Goal: Task Accomplishment & Management: Use online tool/utility

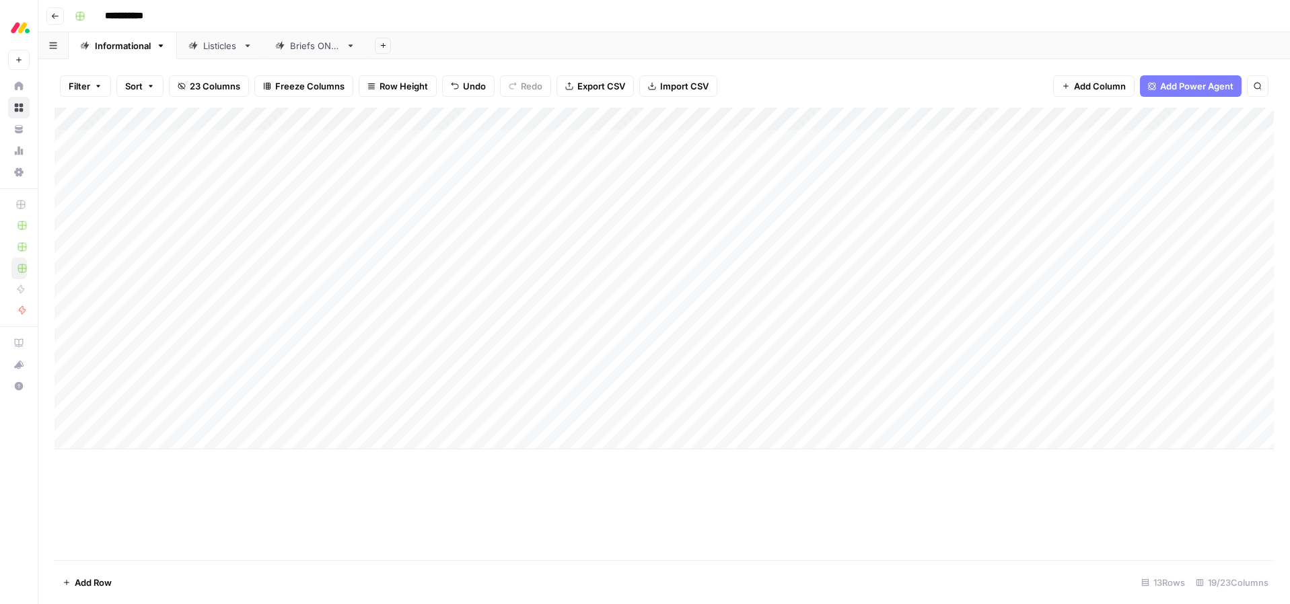
click at [670, 34] on div "Add Sheet" at bounding box center [829, 45] width 924 height 27
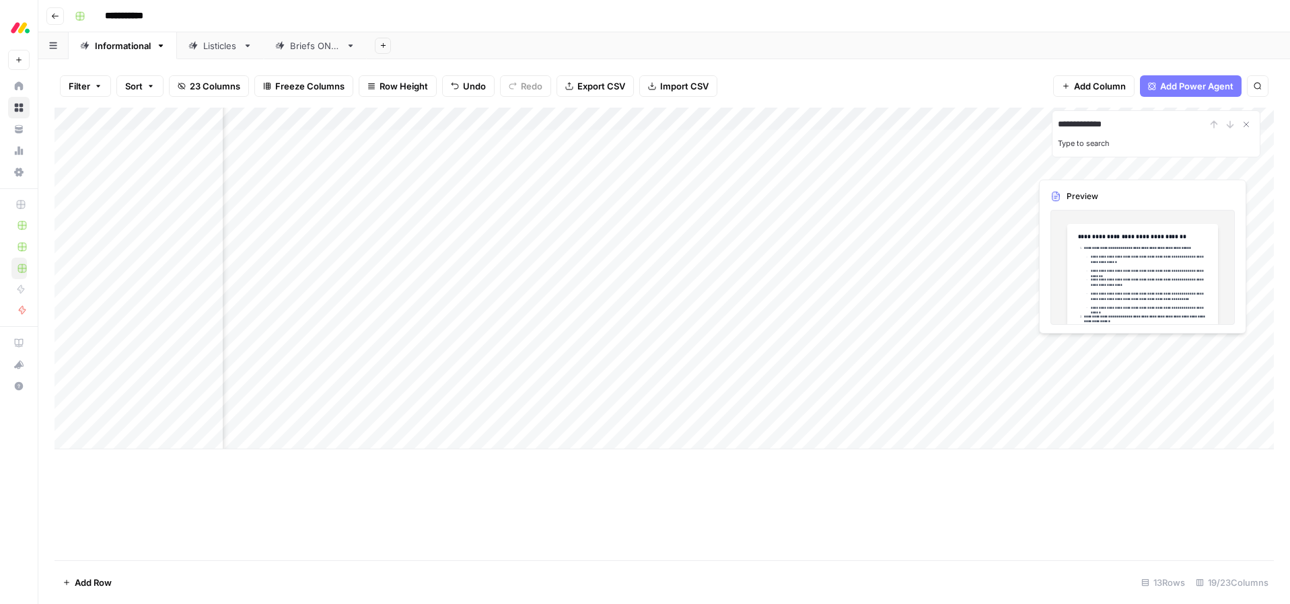
click at [1132, 121] on input "**********" at bounding box center [1132, 124] width 148 height 16
click at [1128, 123] on input "**********" at bounding box center [1132, 124] width 148 height 16
type input "**********"
drag, startPoint x: 1128, startPoint y: 123, endPoint x: 979, endPoint y: 123, distance: 148.1
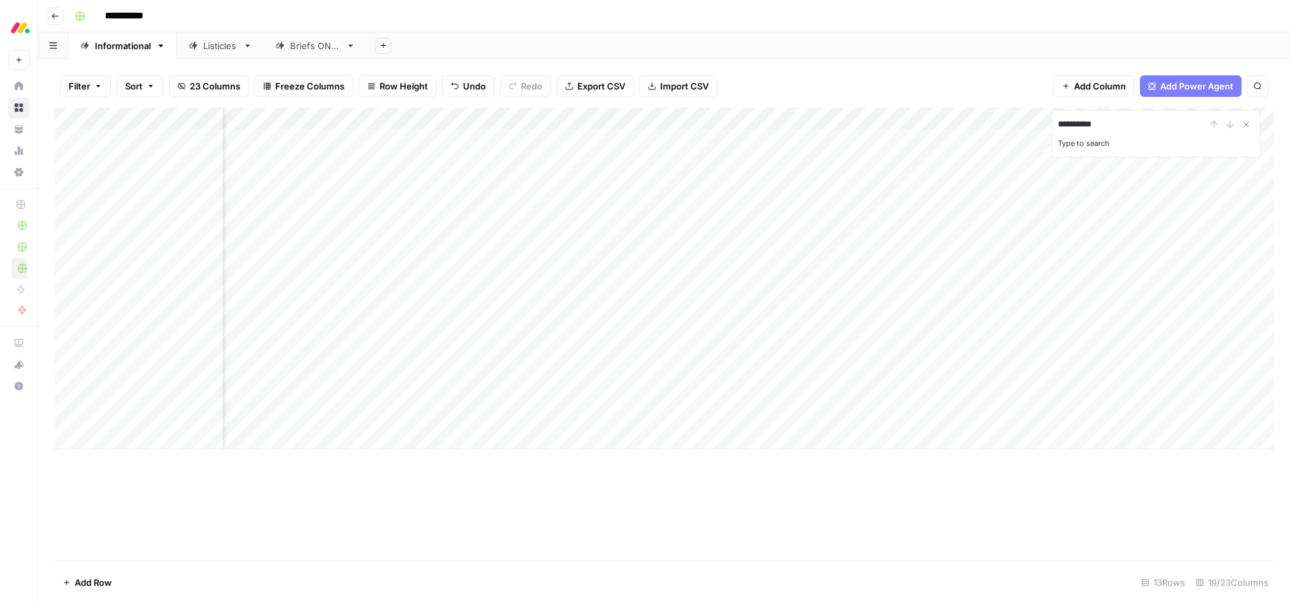
click at [979, 123] on div "**********" at bounding box center [665, 279] width 1220 height 342
click at [1248, 124] on icon "Close Search" at bounding box center [1246, 124] width 11 height 11
click at [959, 69] on div "Filter Sort 23 Columns Freeze Columns Row Height Undo Redo Export CSV Import CS…" at bounding box center [665, 86] width 1220 height 43
click at [488, 491] on div "Add Column" at bounding box center [665, 334] width 1220 height 453
click at [53, 16] on icon "button" at bounding box center [55, 16] width 8 height 8
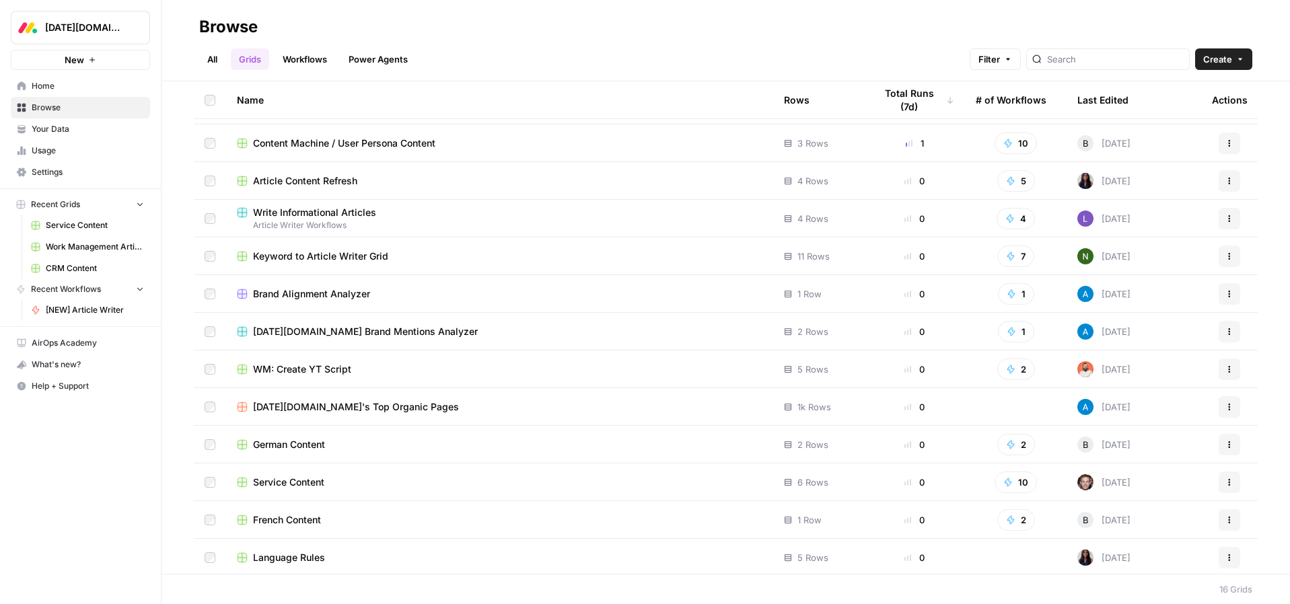
scroll to position [148, 0]
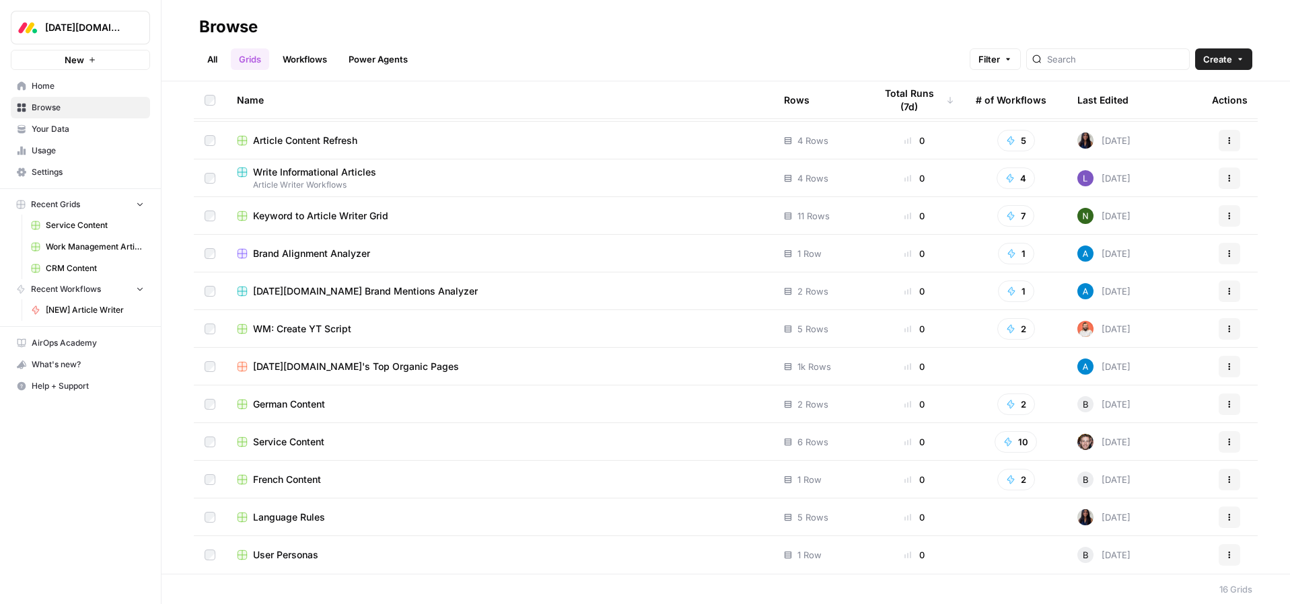
click at [279, 444] on span "Service Content" at bounding box center [288, 442] width 71 height 13
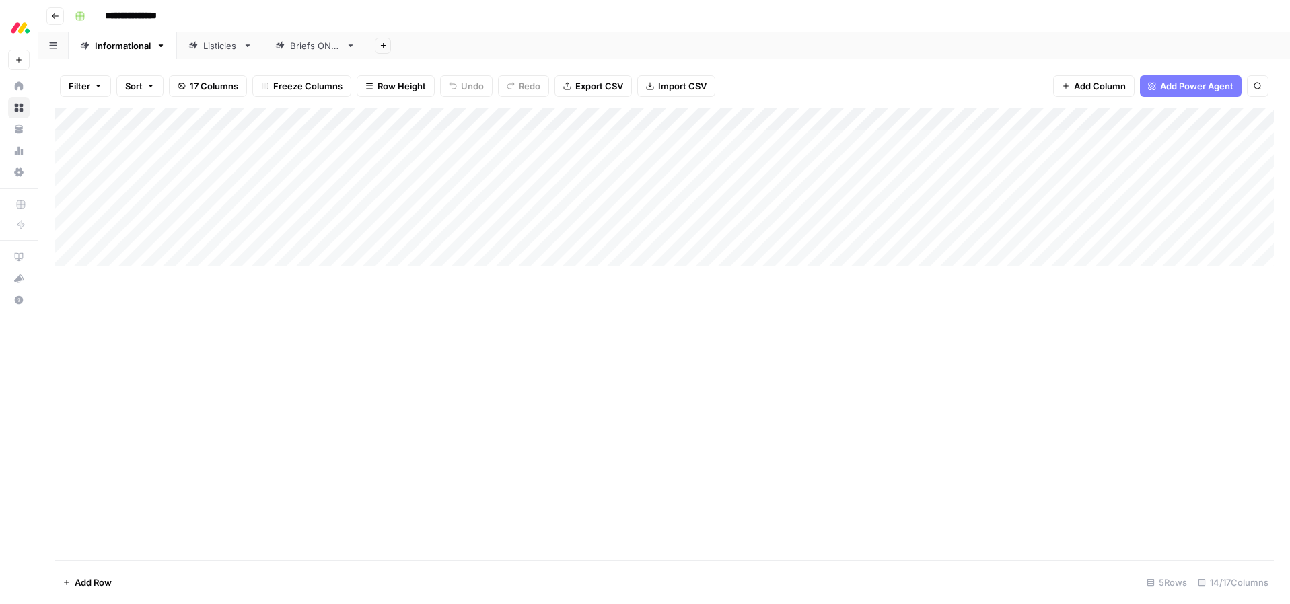
click at [135, 252] on div "Add Column" at bounding box center [665, 187] width 1220 height 159
type textarea "**********"
click at [351, 332] on div "Add Column" at bounding box center [665, 334] width 1220 height 453
click at [381, 254] on div "Add Column" at bounding box center [665, 199] width 1220 height 182
click at [376, 254] on div "Add Column" at bounding box center [665, 199] width 1220 height 182
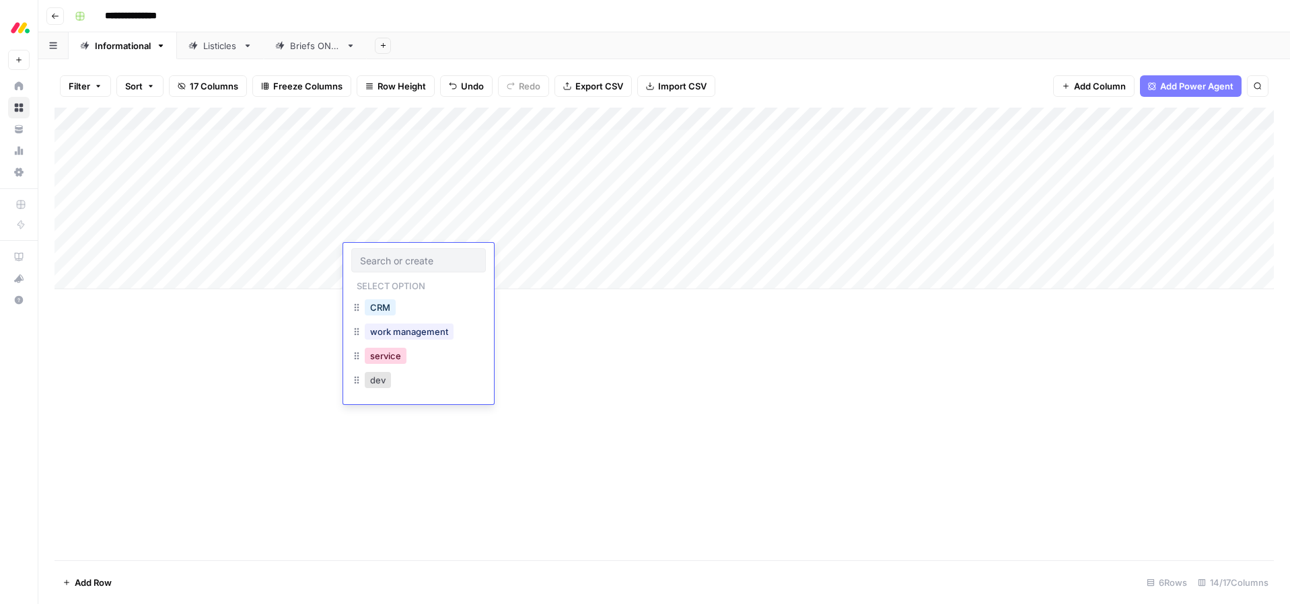
click at [386, 354] on button "service" at bounding box center [386, 356] width 42 height 16
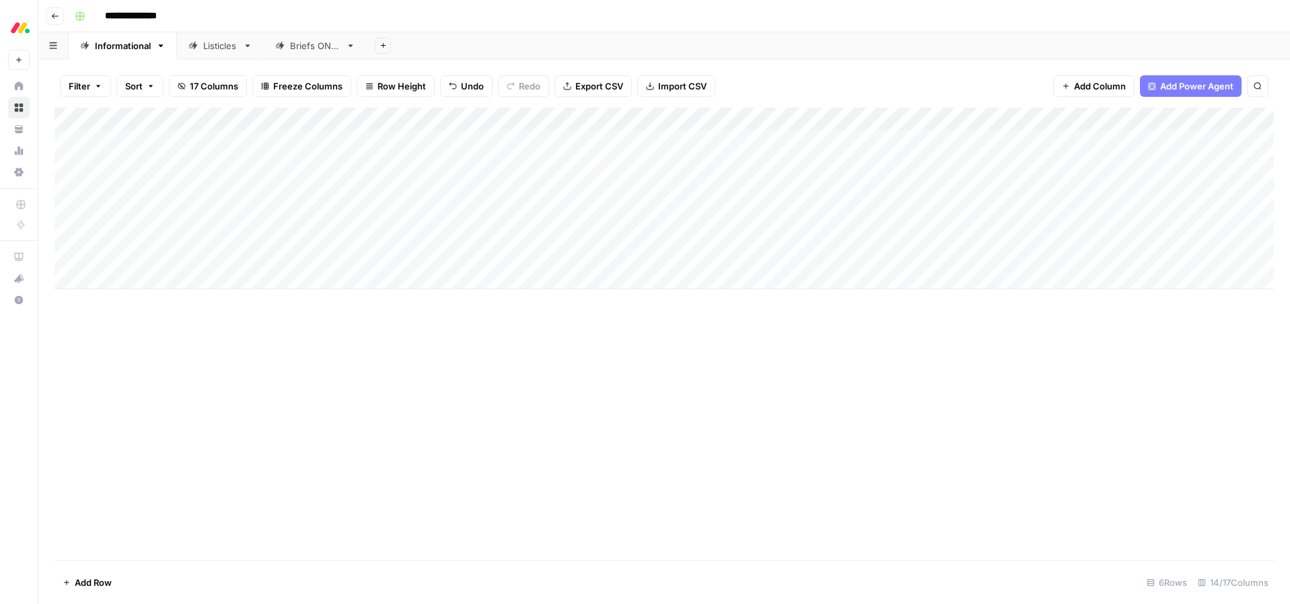
drag, startPoint x: 569, startPoint y: 355, endPoint x: 565, endPoint y: 328, distance: 27.2
click at [567, 350] on div "Add Column" at bounding box center [665, 334] width 1220 height 453
click at [559, 258] on div "Add Column" at bounding box center [665, 199] width 1220 height 182
click at [544, 254] on div "Add Column" at bounding box center [665, 199] width 1220 height 182
click at [415, 255] on div "Add Column" at bounding box center [665, 199] width 1220 height 182
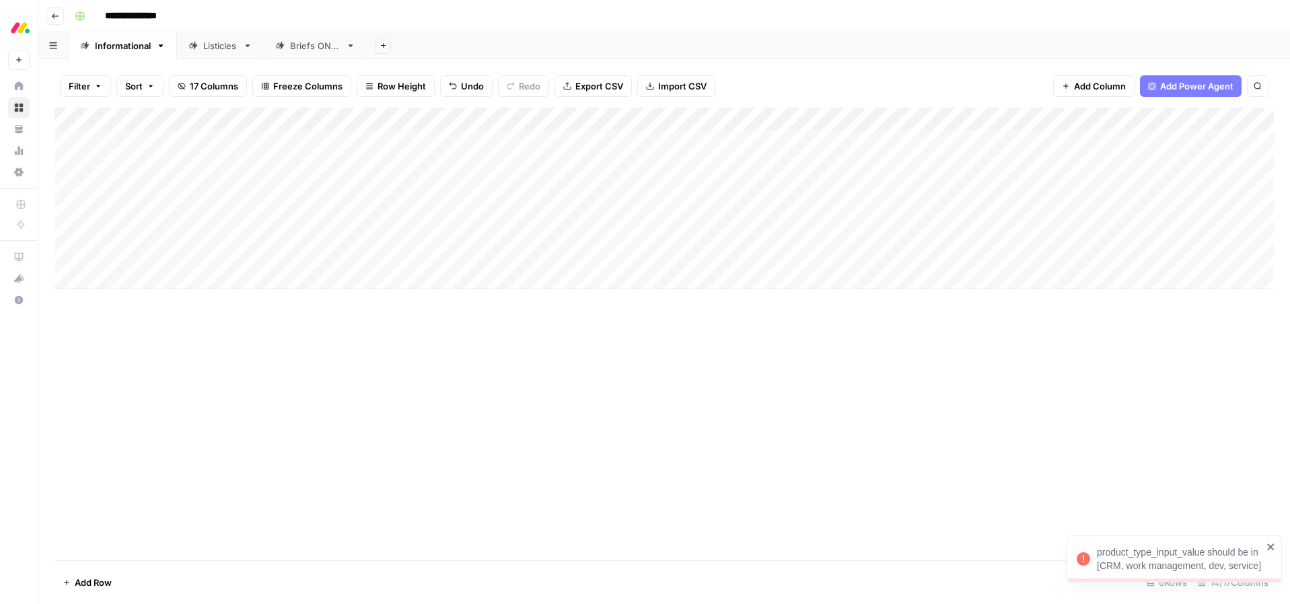
click at [410, 254] on div "Add Column" at bounding box center [665, 199] width 1220 height 182
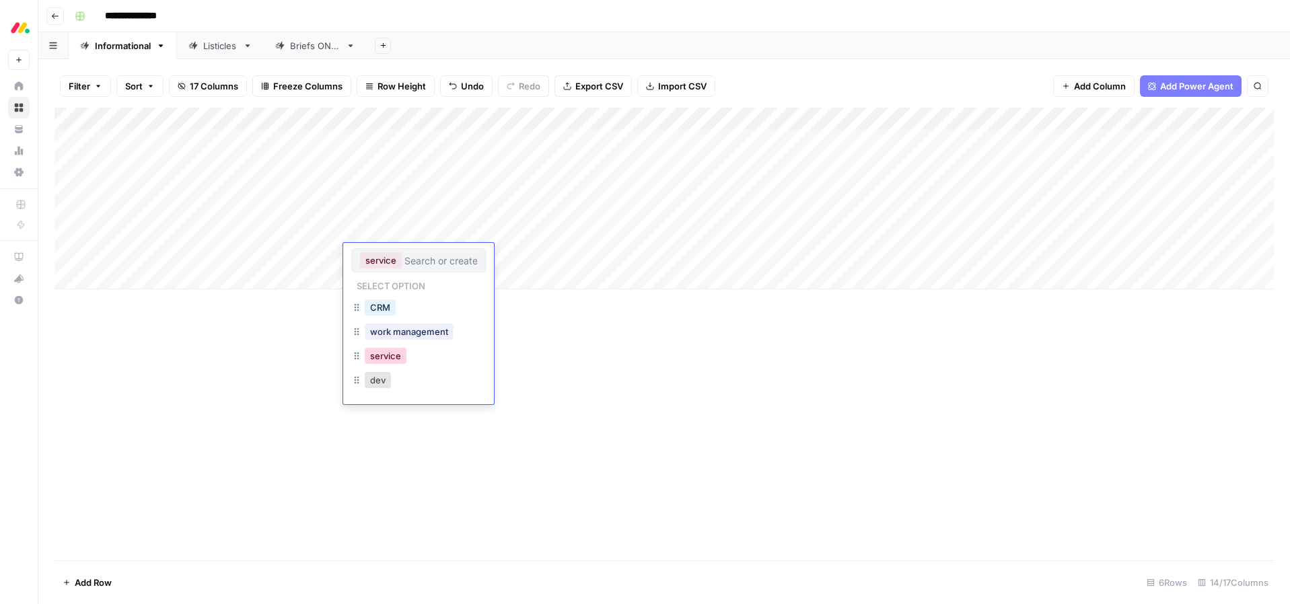
click at [376, 358] on button "service" at bounding box center [386, 356] width 42 height 16
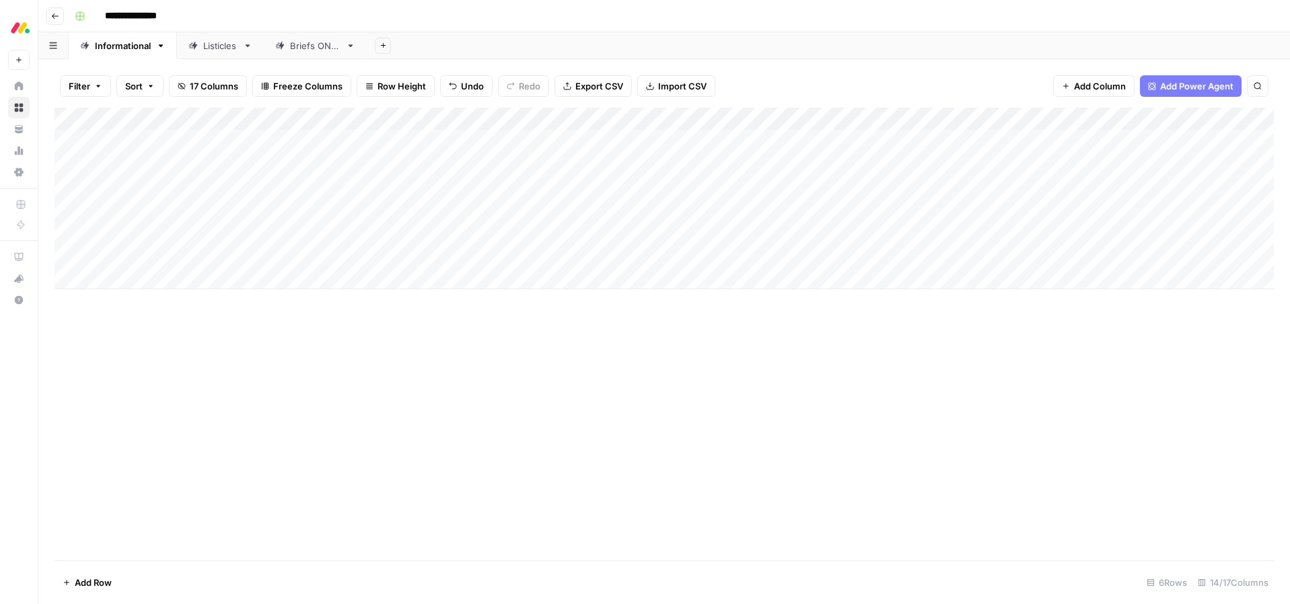
click at [458, 351] on div "Add Column" at bounding box center [665, 334] width 1220 height 453
click at [541, 254] on div "Add Column" at bounding box center [665, 199] width 1220 height 182
click at [555, 254] on div "Add Column" at bounding box center [665, 199] width 1220 height 182
click at [778, 431] on div "Add Column" at bounding box center [665, 334] width 1220 height 453
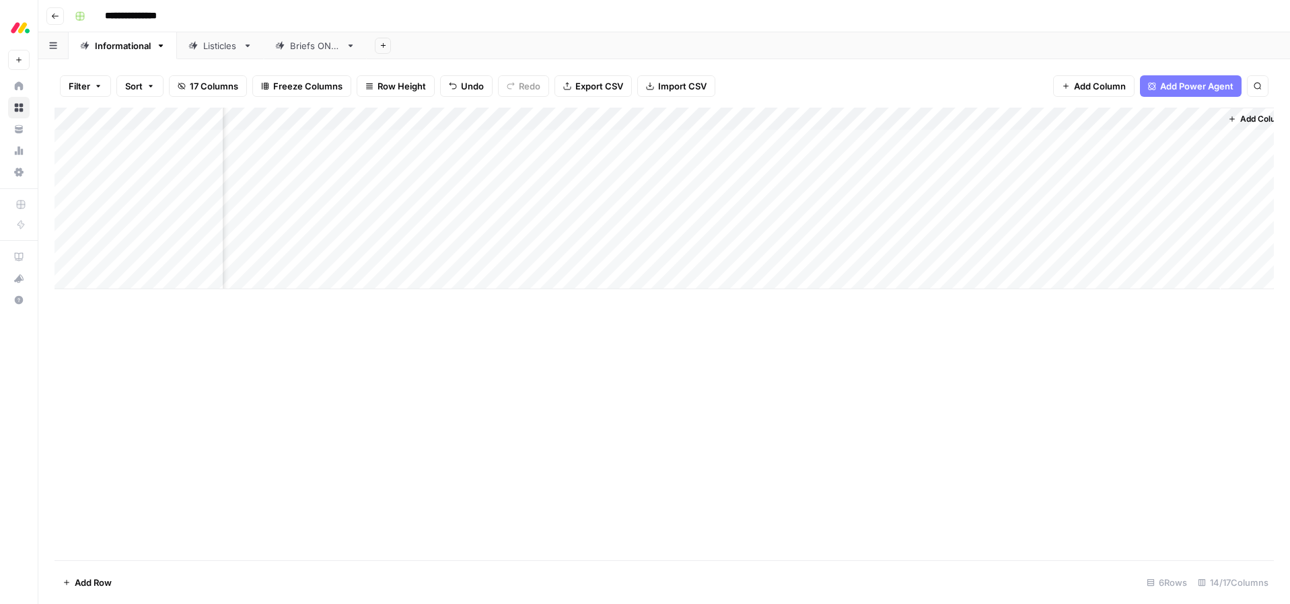
click at [991, 120] on div "Add Column" at bounding box center [665, 199] width 1220 height 182
drag, startPoint x: 1070, startPoint y: 378, endPoint x: 1074, endPoint y: 329, distance: 49.3
click at [1070, 378] on div "Add Column" at bounding box center [665, 334] width 1220 height 453
click at [1185, 119] on div "Add Column" at bounding box center [665, 199] width 1220 height 182
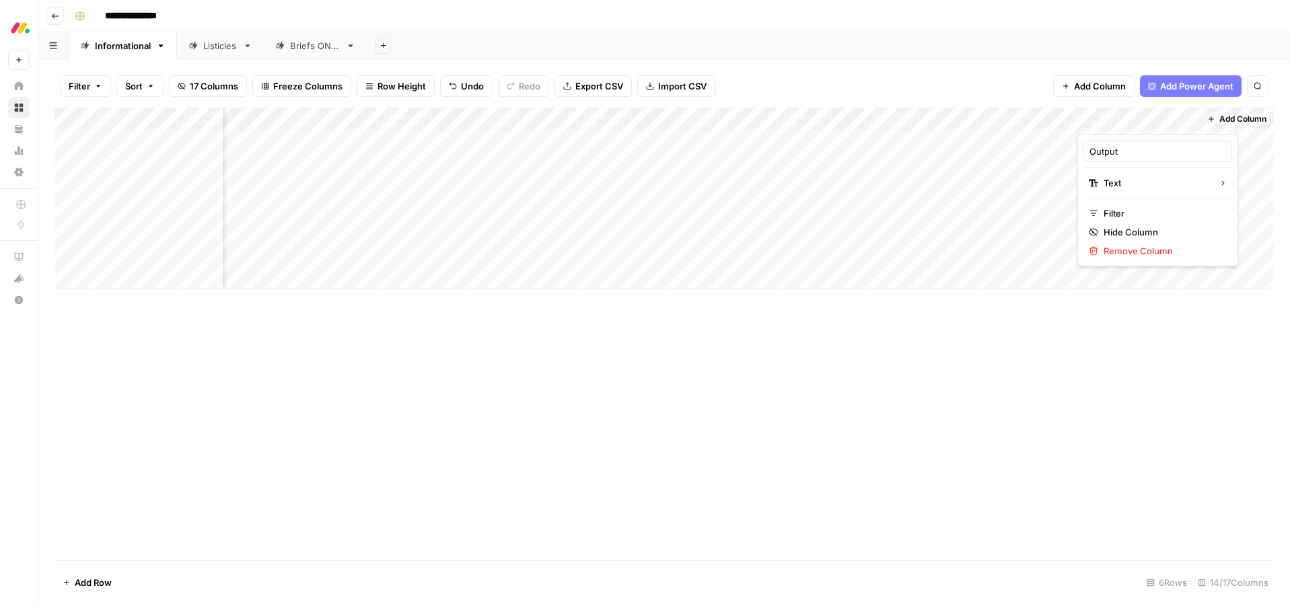
click at [1191, 119] on div at bounding box center [1139, 121] width 122 height 27
click at [1043, 313] on div "Add Column" at bounding box center [665, 334] width 1220 height 453
click at [620, 116] on div "Add Column" at bounding box center [665, 199] width 1220 height 182
click at [335, 342] on div "Add Column" at bounding box center [665, 334] width 1220 height 453
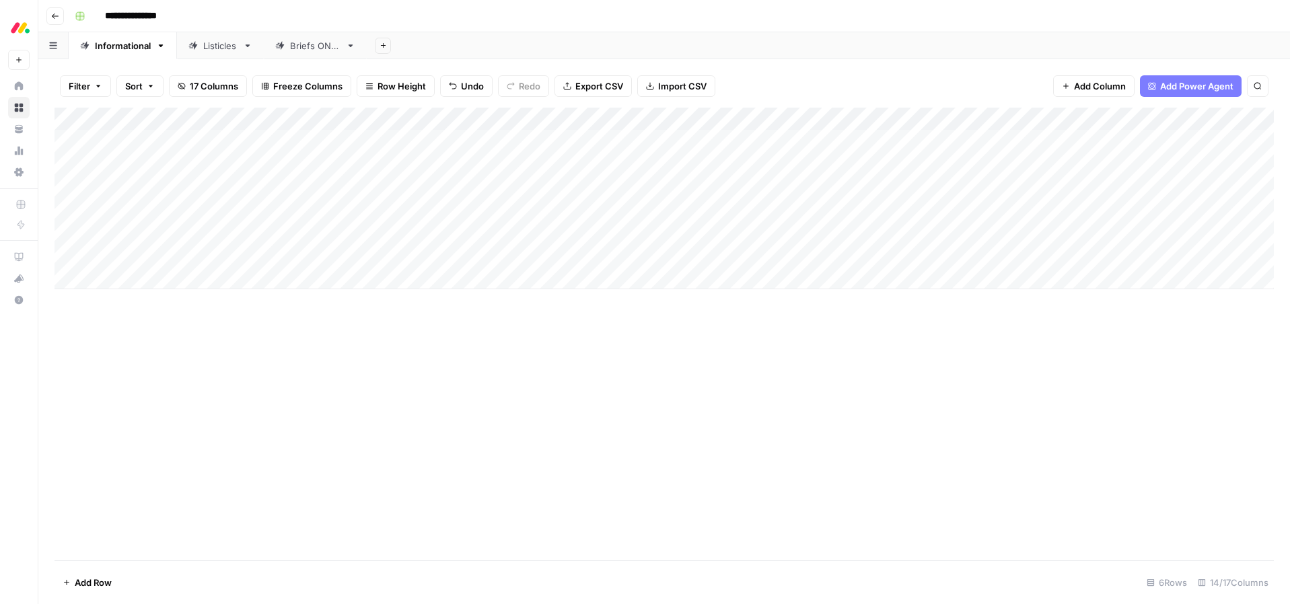
click at [479, 252] on div "Add Column" at bounding box center [665, 199] width 1220 height 182
drag, startPoint x: 381, startPoint y: 342, endPoint x: 372, endPoint y: 305, distance: 38.2
click at [380, 339] on div "Add Column" at bounding box center [665, 334] width 1220 height 453
click at [392, 255] on div "Add Column" at bounding box center [665, 199] width 1220 height 182
click at [396, 255] on div "Add Column" at bounding box center [665, 199] width 1220 height 182
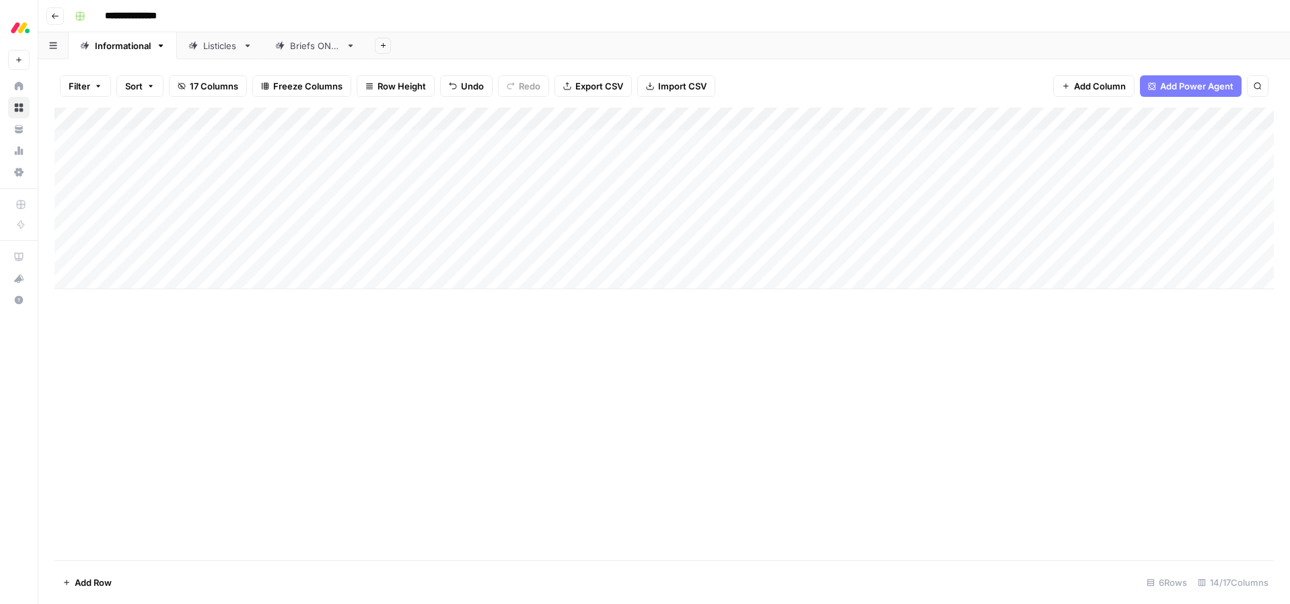
click at [258, 407] on div "Add Column" at bounding box center [665, 334] width 1220 height 453
click at [381, 252] on div "Add Column" at bounding box center [665, 199] width 1220 height 182
type input "s"
click at [386, 310] on button "service" at bounding box center [386, 308] width 42 height 16
drag, startPoint x: 470, startPoint y: 335, endPoint x: 473, endPoint y: 326, distance: 8.5
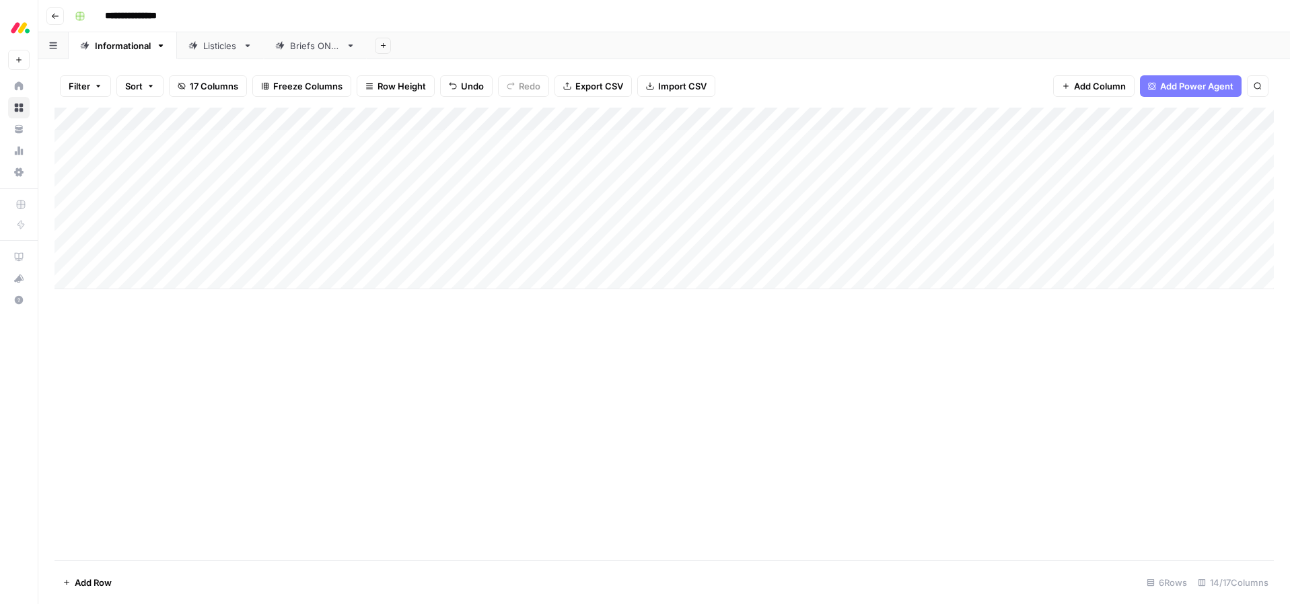
click at [470, 335] on div "Add Column" at bounding box center [665, 334] width 1220 height 453
click at [521, 254] on div "Add Column" at bounding box center [665, 199] width 1220 height 182
click at [411, 253] on div "Add Column" at bounding box center [665, 199] width 1220 height 182
click at [409, 253] on div "Add Column" at bounding box center [665, 199] width 1220 height 182
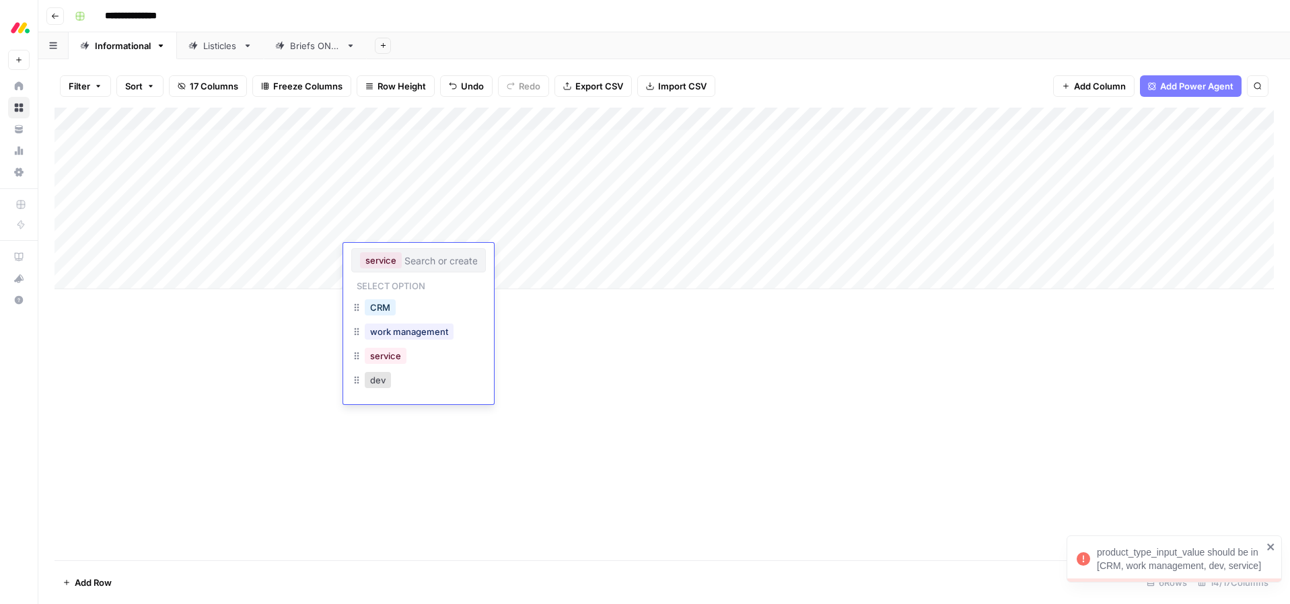
click at [652, 358] on div "Add Column" at bounding box center [665, 334] width 1220 height 453
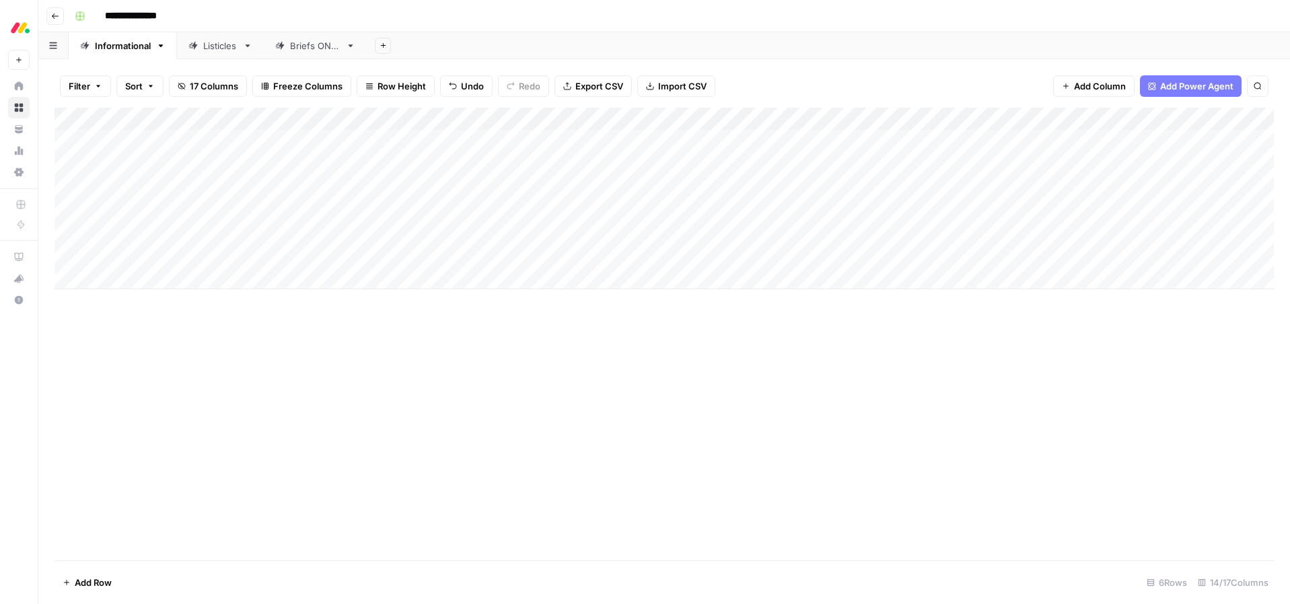
click at [586, 253] on div "Add Column" at bounding box center [665, 199] width 1220 height 182
click at [618, 116] on div "Add Column" at bounding box center [665, 199] width 1220 height 182
click at [462, 118] on div "Add Column" at bounding box center [665, 199] width 1220 height 182
click at [453, 118] on div "Add Column" at bounding box center [665, 199] width 1220 height 182
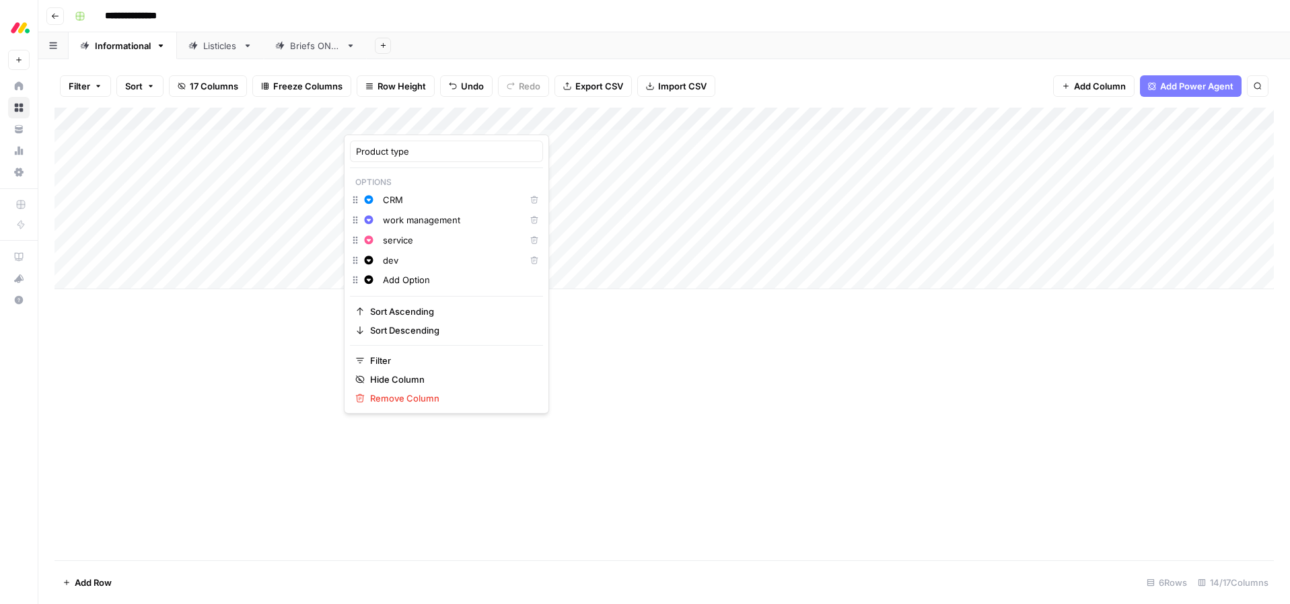
click at [405, 243] on input "service" at bounding box center [451, 240] width 137 height 13
click at [617, 364] on div "Add Column" at bounding box center [665, 334] width 1220 height 453
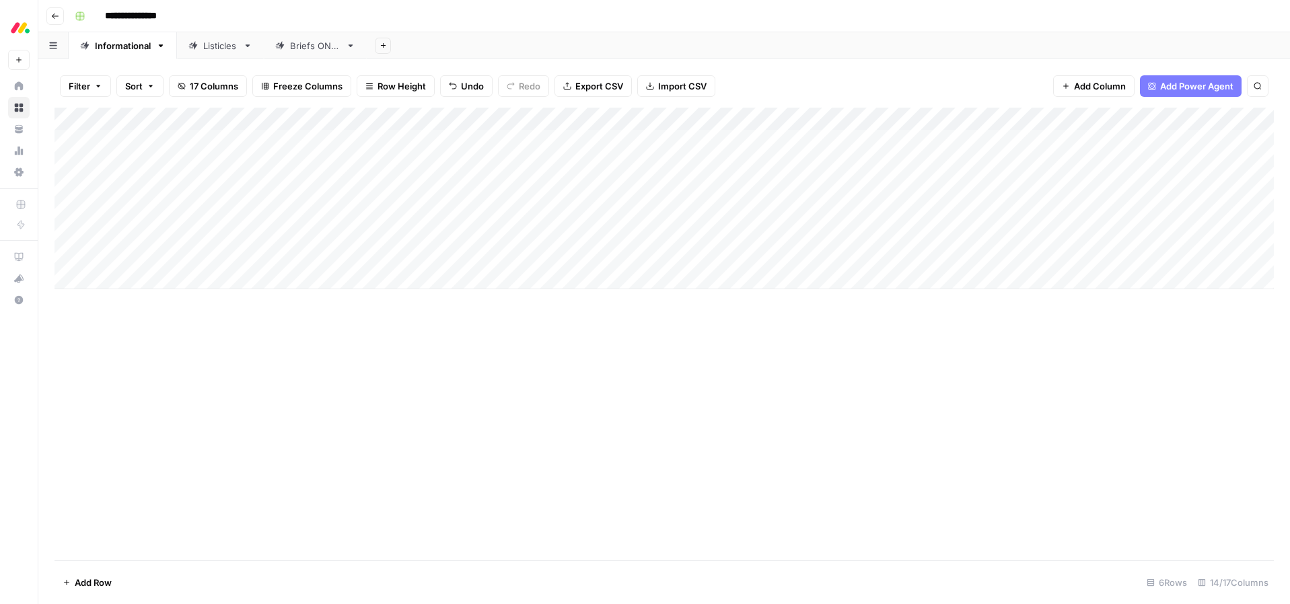
click at [617, 364] on div "Add Column" at bounding box center [665, 334] width 1220 height 453
click at [391, 81] on div "Filter Sort 17 Columns Freeze Columns Row Height Undo Redo Export CSV Import CS…" at bounding box center [665, 86] width 1220 height 43
click at [355, 372] on div "Add Column" at bounding box center [665, 334] width 1220 height 453
click at [405, 255] on div "Add Column" at bounding box center [665, 199] width 1220 height 182
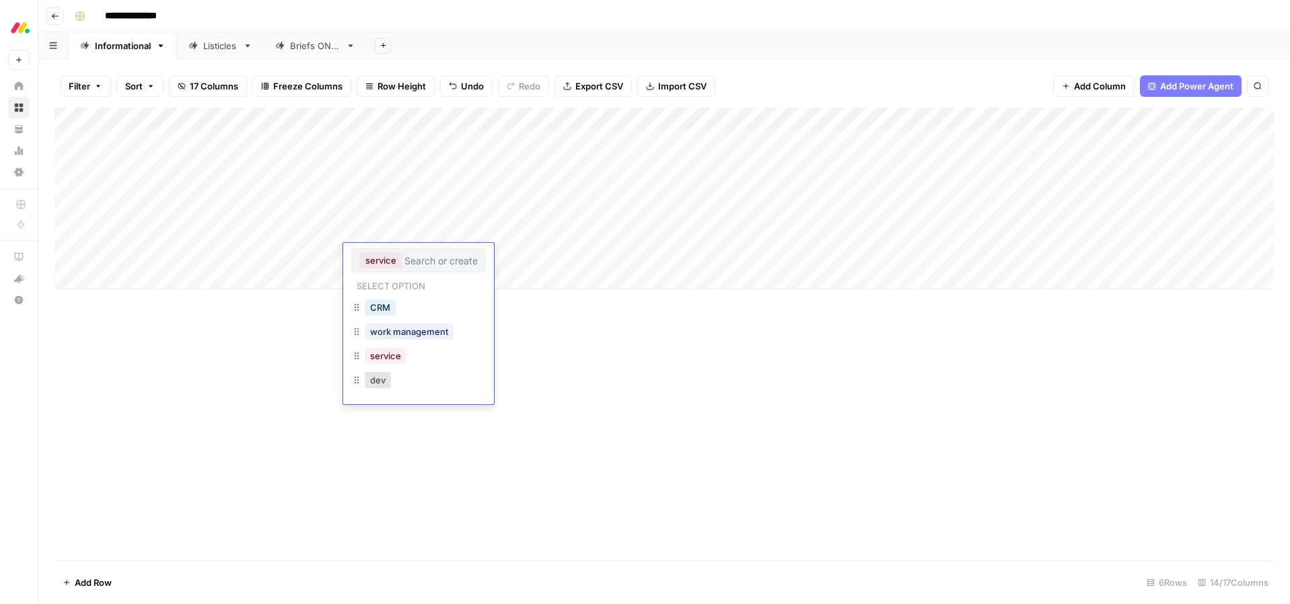
click at [621, 334] on div "Add Column" at bounding box center [665, 334] width 1220 height 453
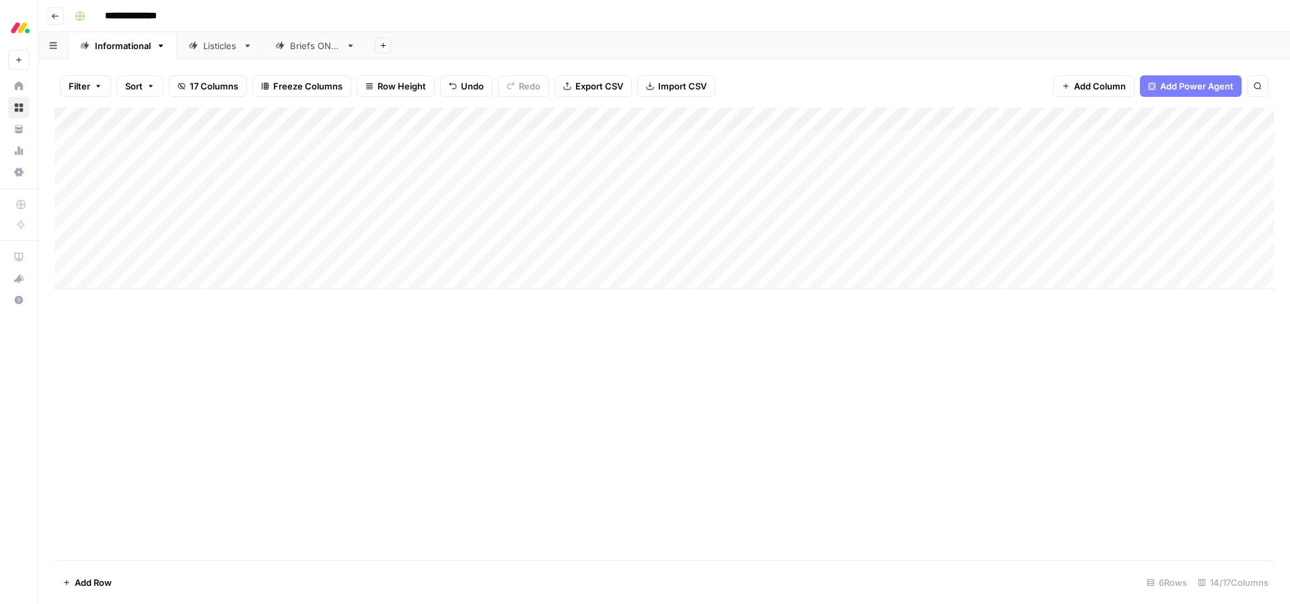
click at [532, 255] on div "Add Column" at bounding box center [665, 199] width 1220 height 182
click at [546, 255] on div "Add Column" at bounding box center [665, 199] width 1220 height 182
click at [656, 342] on div "Add Column" at bounding box center [665, 334] width 1220 height 453
click at [940, 118] on div "Add Column" at bounding box center [665, 199] width 1220 height 182
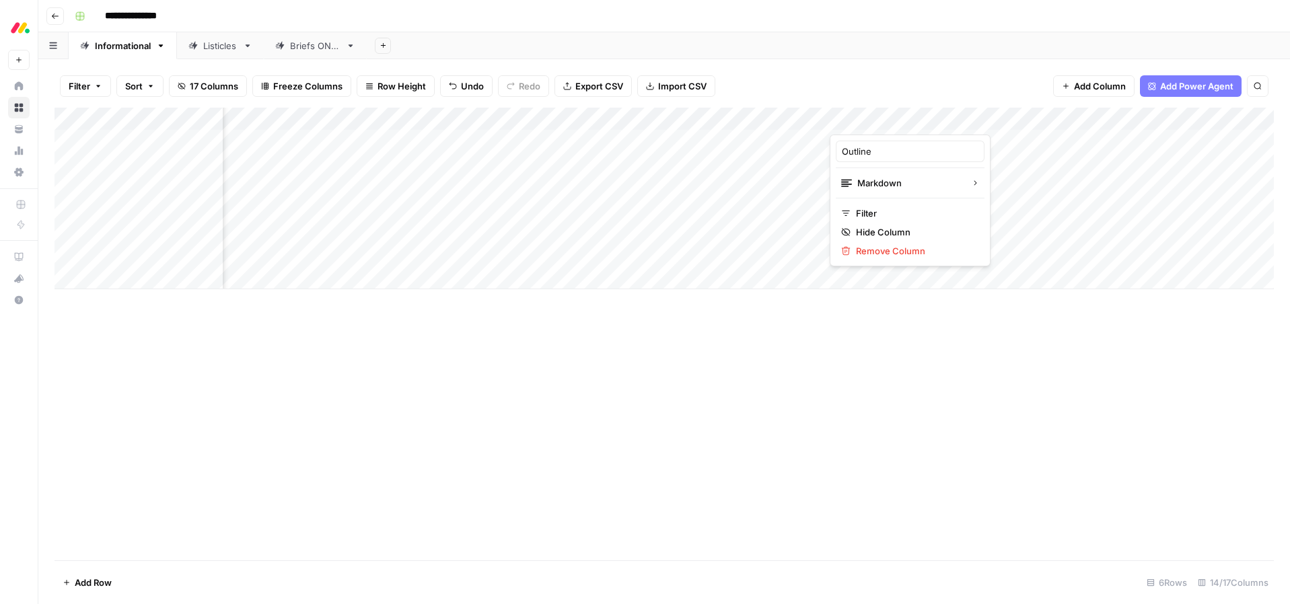
click at [907, 378] on div "Add Column" at bounding box center [665, 334] width 1220 height 453
click at [163, 255] on div "Add Column" at bounding box center [665, 199] width 1220 height 182
click at [164, 255] on div "Add Column" at bounding box center [665, 199] width 1220 height 182
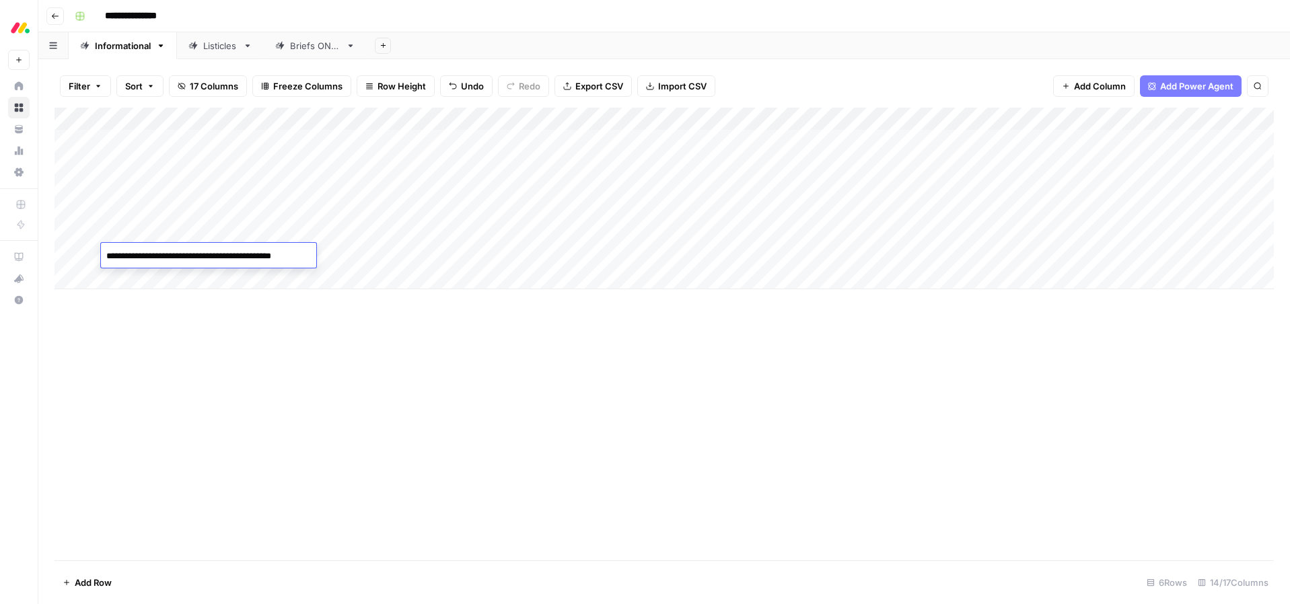
click at [223, 331] on div "Add Column" at bounding box center [665, 334] width 1220 height 453
click at [473, 353] on div "Add Column" at bounding box center [665, 334] width 1220 height 453
click at [615, 120] on div "Add Column" at bounding box center [665, 199] width 1220 height 182
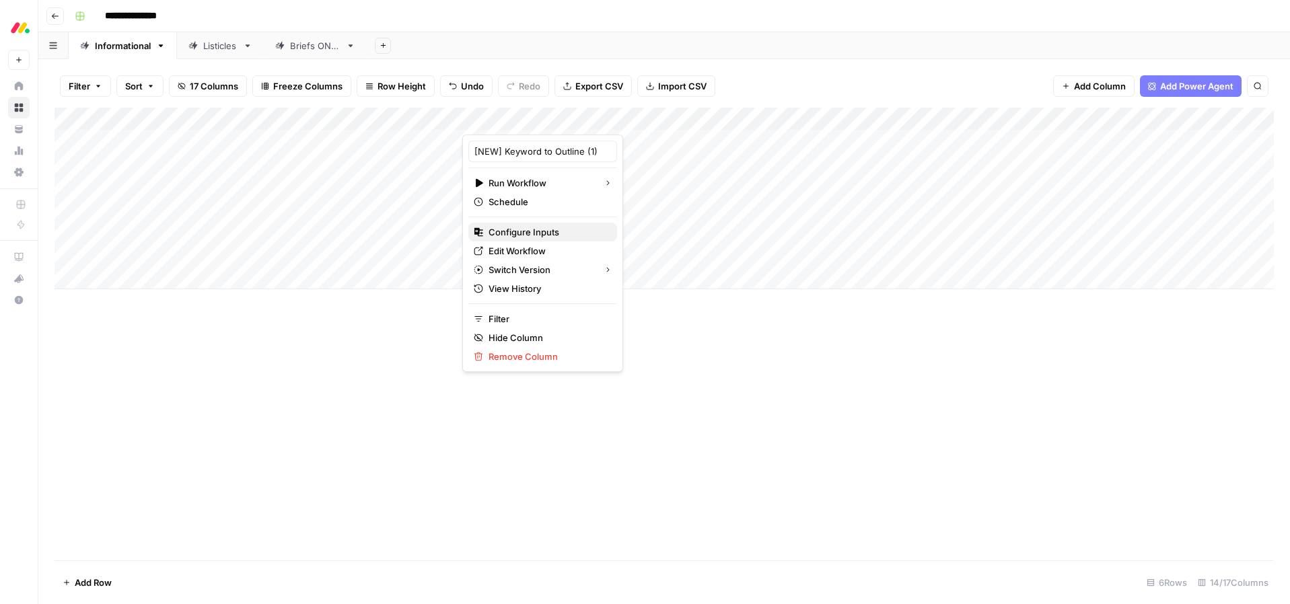
click at [522, 235] on span "Configure Inputs" at bounding box center [548, 232] width 118 height 13
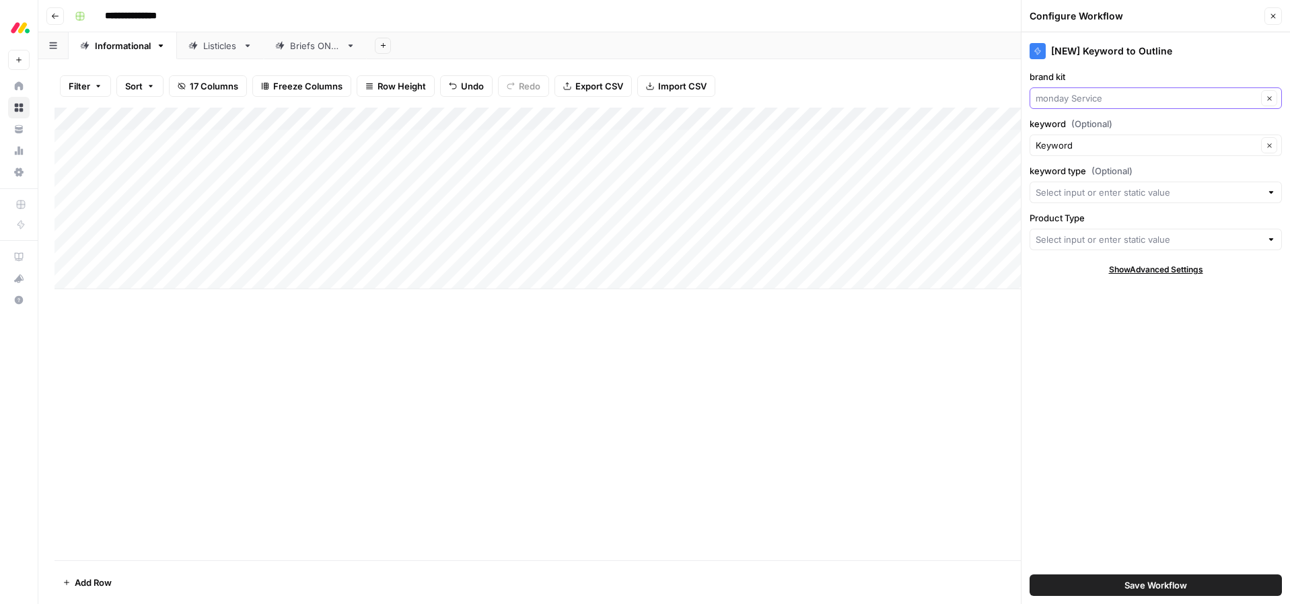
click at [1119, 104] on input "brand kit" at bounding box center [1146, 98] width 221 height 13
click at [1101, 128] on span "[DATE] Service" at bounding box center [1147, 129] width 212 height 13
type input "[DATE] Service"
click at [1077, 235] on input "Product Type" at bounding box center [1149, 239] width 226 height 13
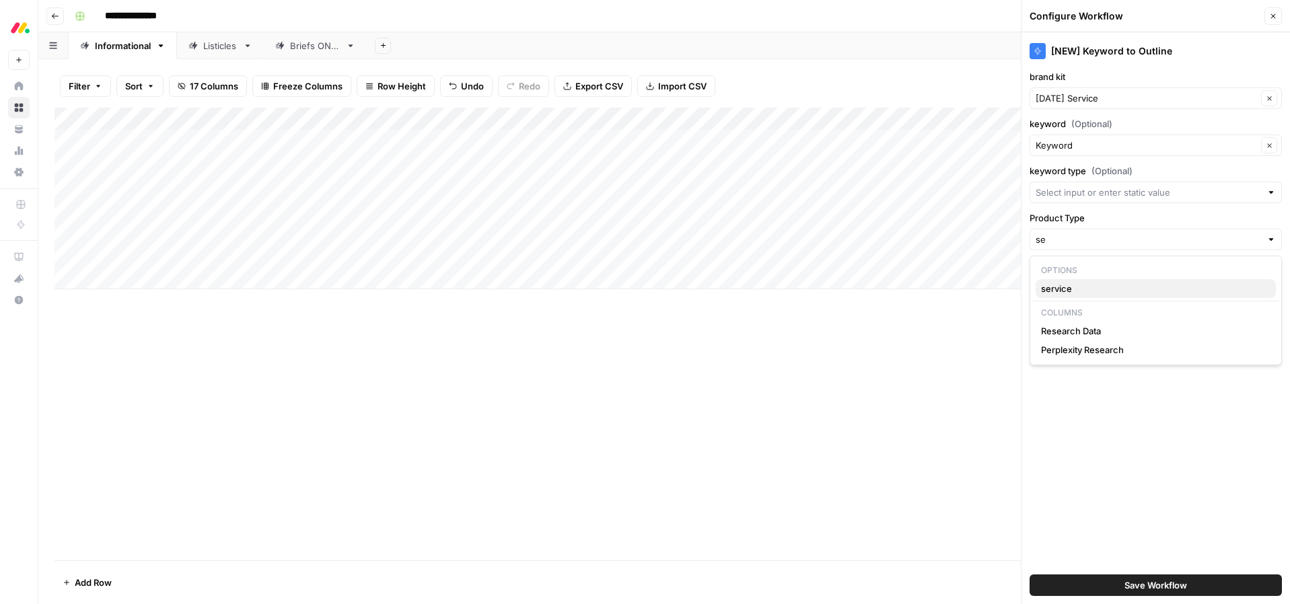
click at [1060, 289] on span "service" at bounding box center [1153, 288] width 224 height 13
type input "service"
click at [1093, 588] on button "Save Workflow" at bounding box center [1156, 586] width 252 height 22
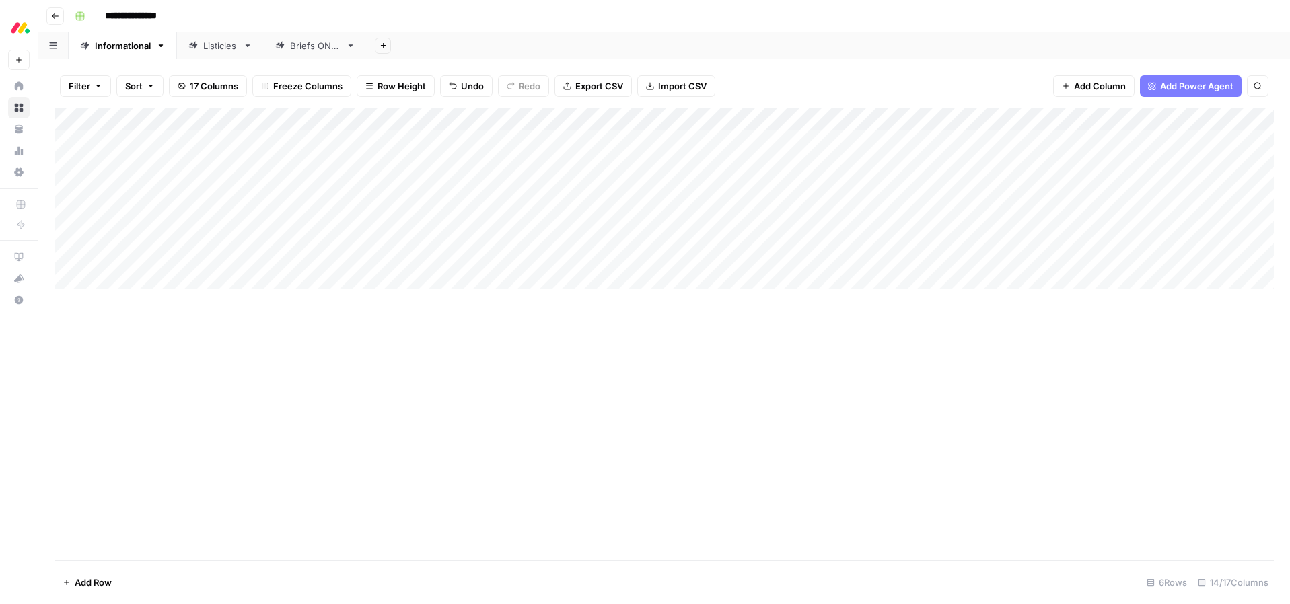
click at [532, 254] on div "Add Column" at bounding box center [665, 199] width 1220 height 182
click at [485, 368] on div "Add Column" at bounding box center [665, 334] width 1220 height 453
drag, startPoint x: 526, startPoint y: 316, endPoint x: 512, endPoint y: 280, distance: 38.1
click at [525, 312] on div "Add Column" at bounding box center [665, 334] width 1220 height 453
click at [511, 255] on div "Add Column" at bounding box center [665, 199] width 1220 height 182
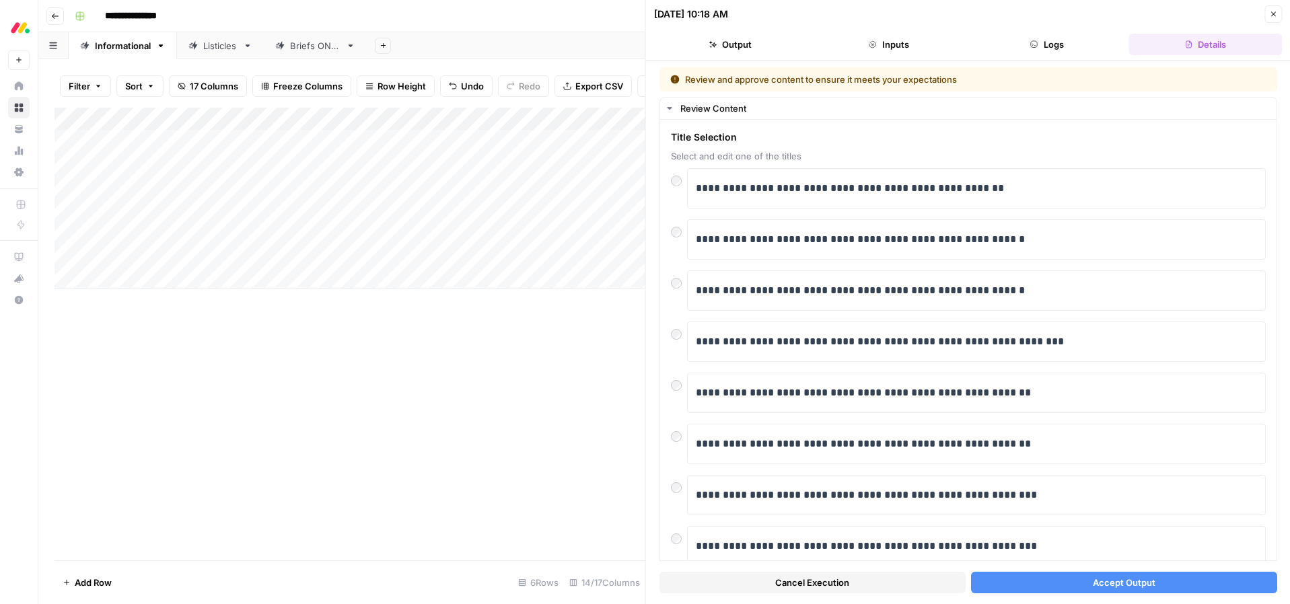
click at [1112, 585] on span "Accept Output" at bounding box center [1124, 582] width 63 height 13
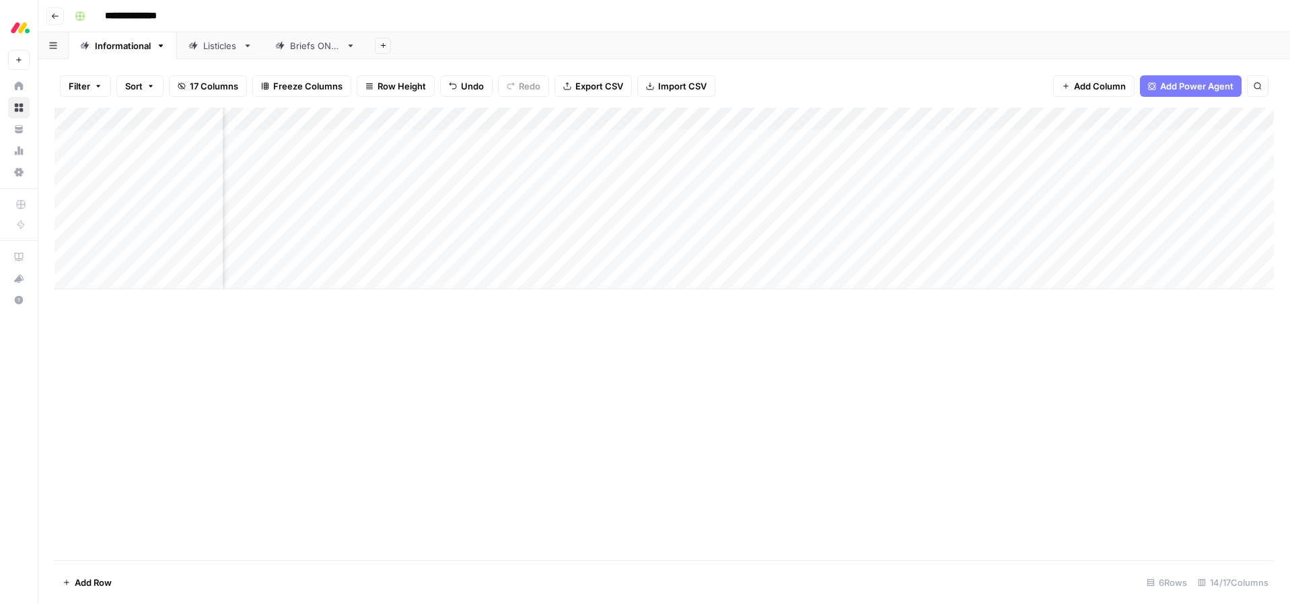
scroll to position [0, 493]
click at [864, 256] on div "Add Column" at bounding box center [665, 199] width 1220 height 182
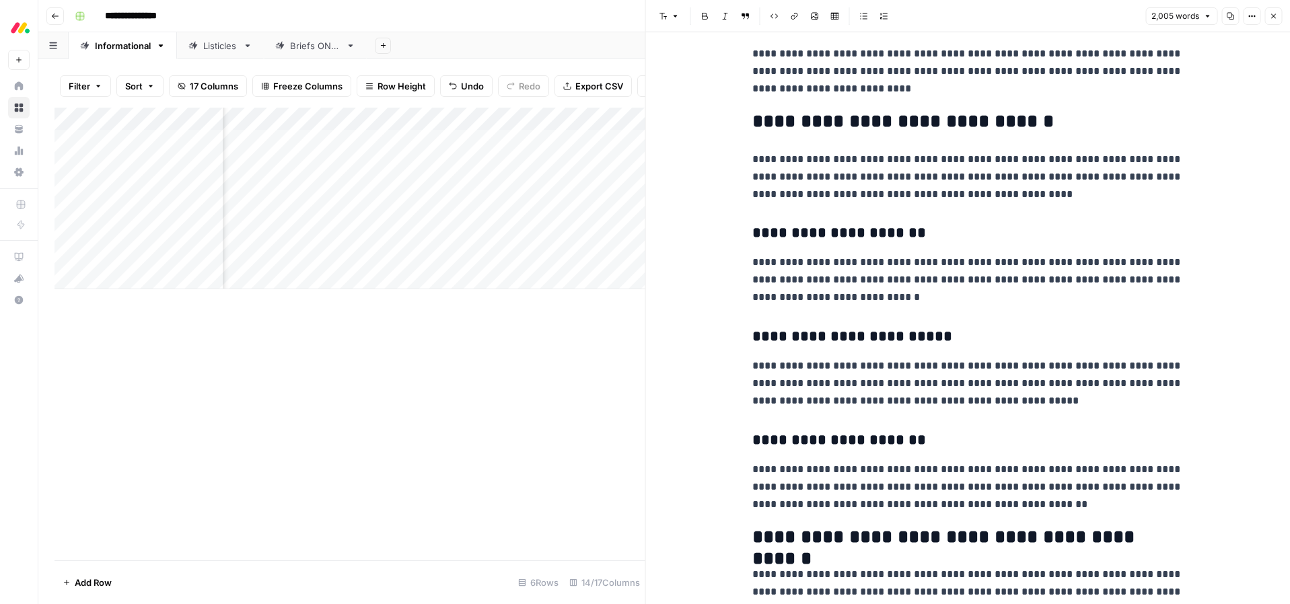
scroll to position [5023, 0]
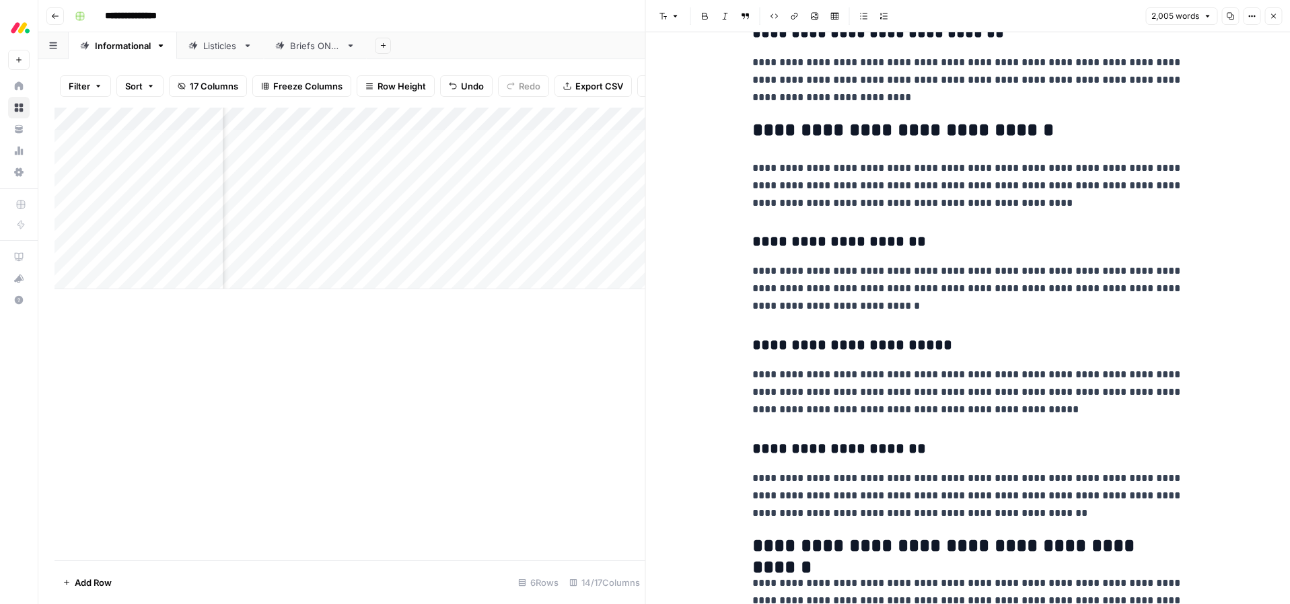
click at [333, 381] on div "Add Column" at bounding box center [350, 334] width 591 height 453
type input "********"
click at [617, 122] on icon "Close Search" at bounding box center [618, 124] width 11 height 11
click at [1013, 13] on div "Font style Bold Italic Block quote Code block Link Image Insert Table Bulleted …" at bounding box center [898, 16] width 488 height 18
type input "**********"
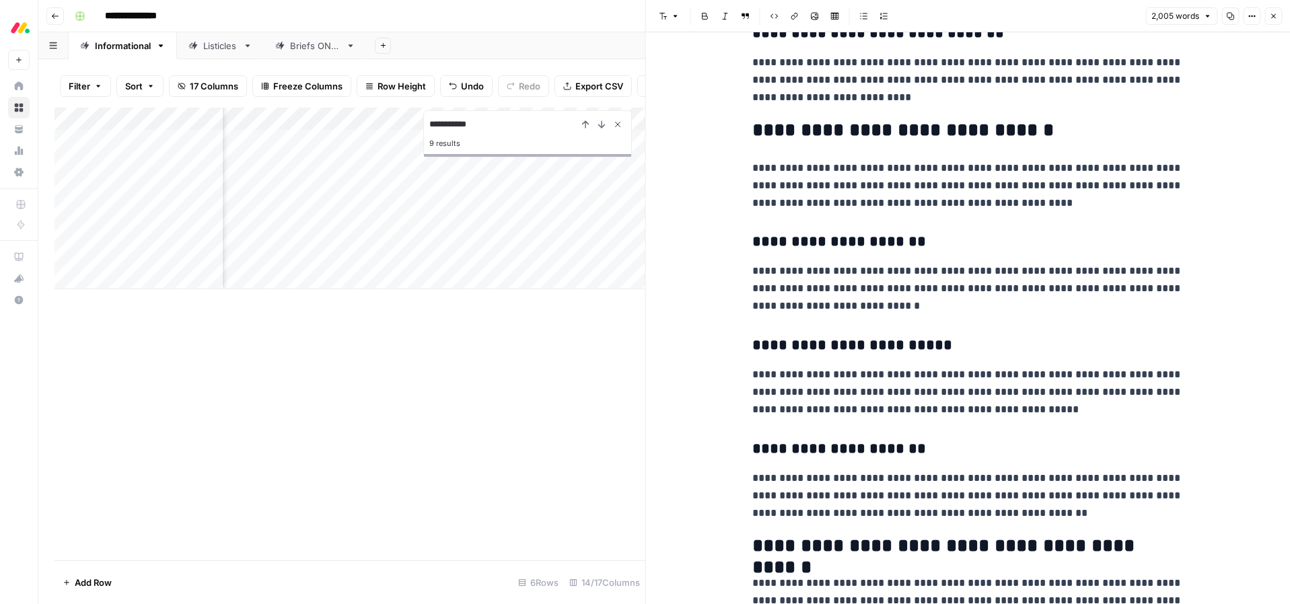
click at [622, 123] on icon "Close Search" at bounding box center [618, 124] width 11 height 11
click at [903, 133] on h2 "**********" at bounding box center [968, 131] width 431 height 22
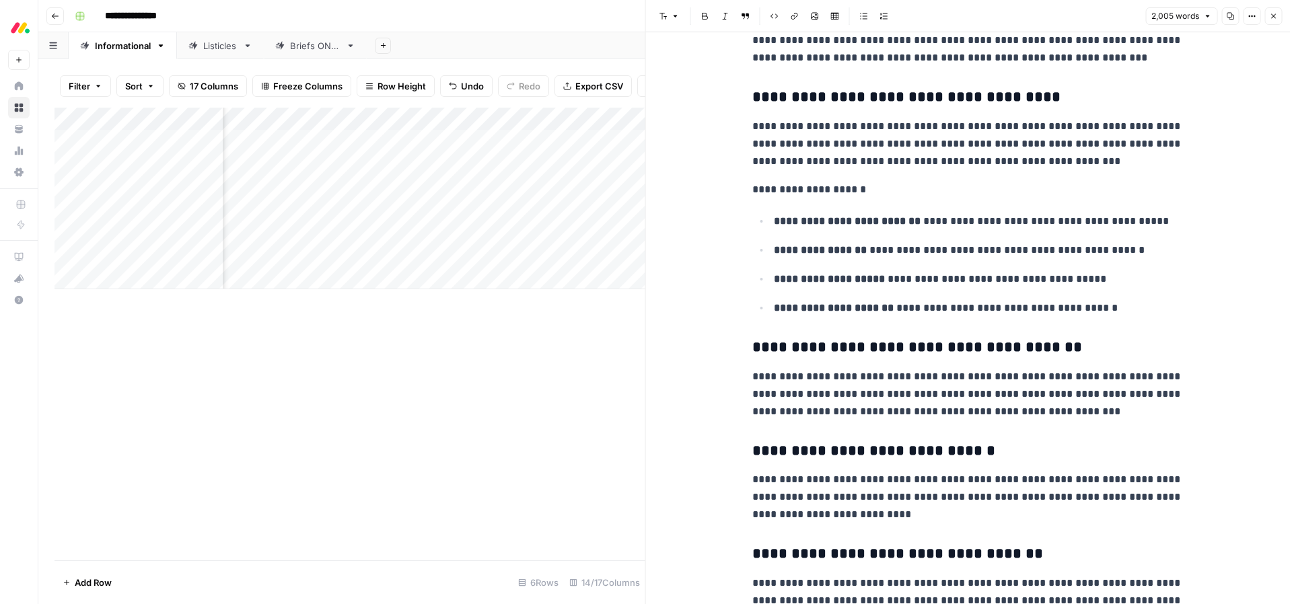
scroll to position [0, 0]
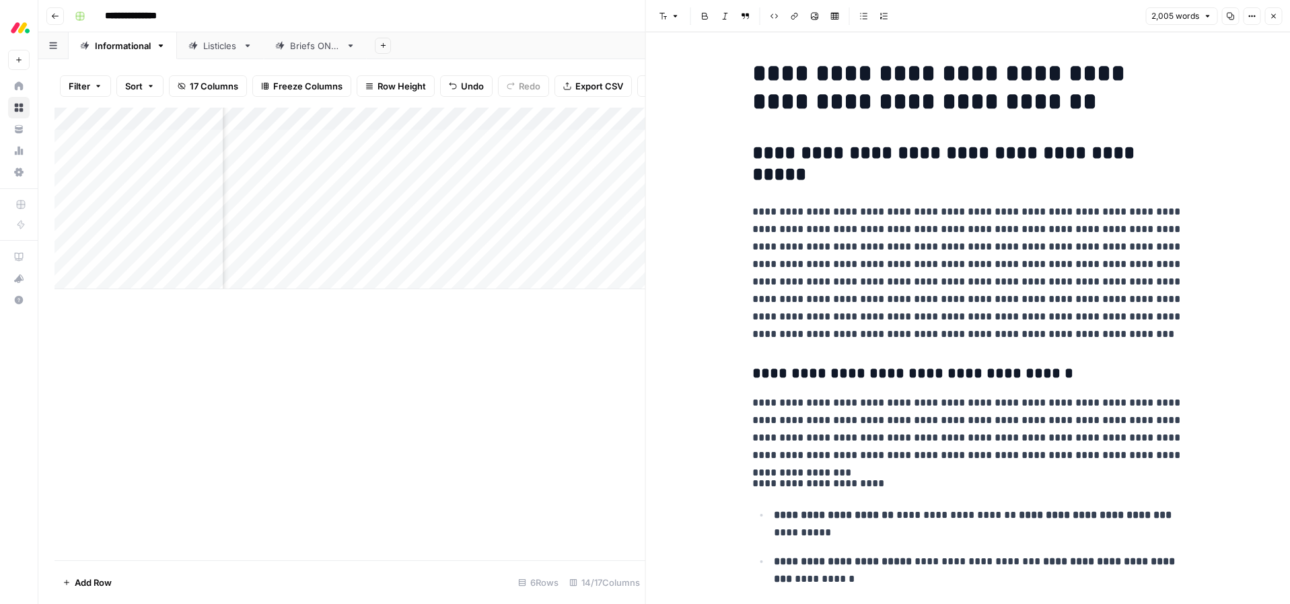
click at [1051, 12] on div "Font style Bold Italic Block quote Code block Link Image Insert Table Bulleted …" at bounding box center [898, 16] width 488 height 18
click at [617, 129] on icon "Close Search" at bounding box center [618, 124] width 11 height 11
drag, startPoint x: 984, startPoint y: 256, endPoint x: 992, endPoint y: 254, distance: 8.5
click at [984, 256] on p "**********" at bounding box center [968, 273] width 431 height 140
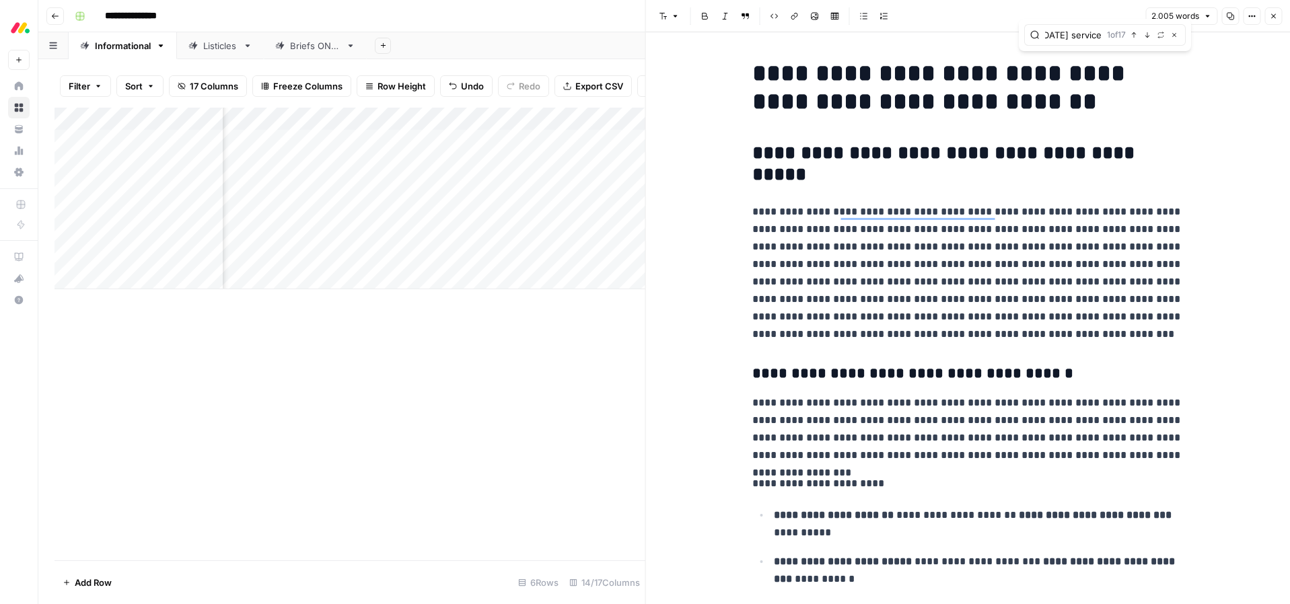
type input "[DATE] service"
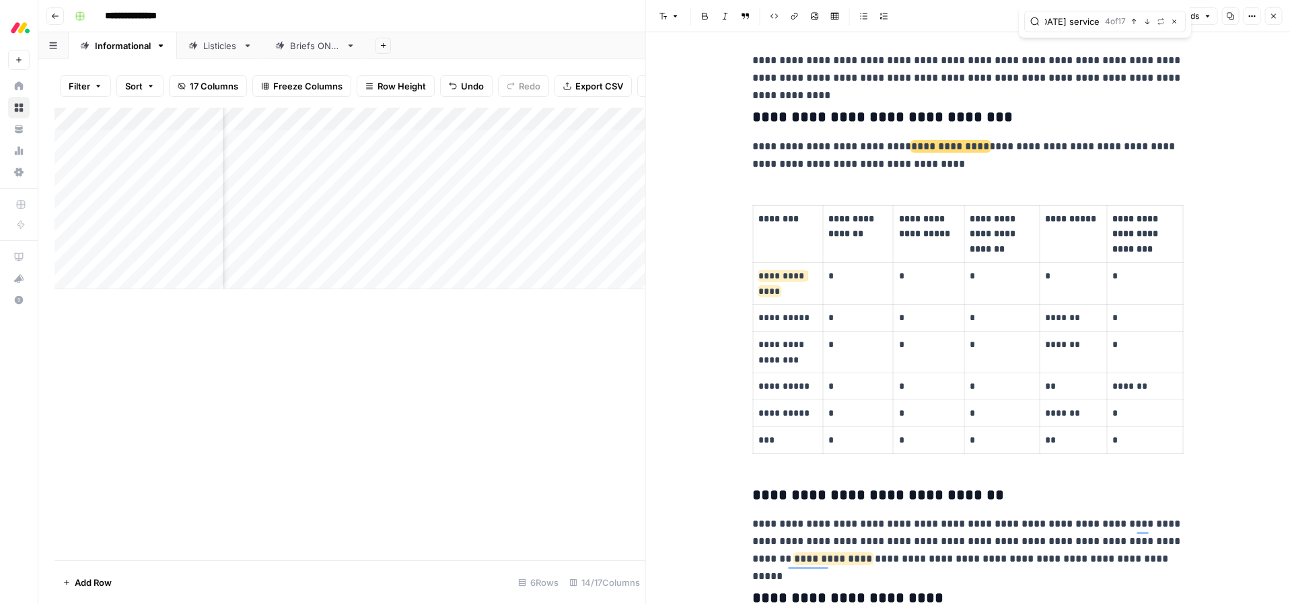
scroll to position [0, 0]
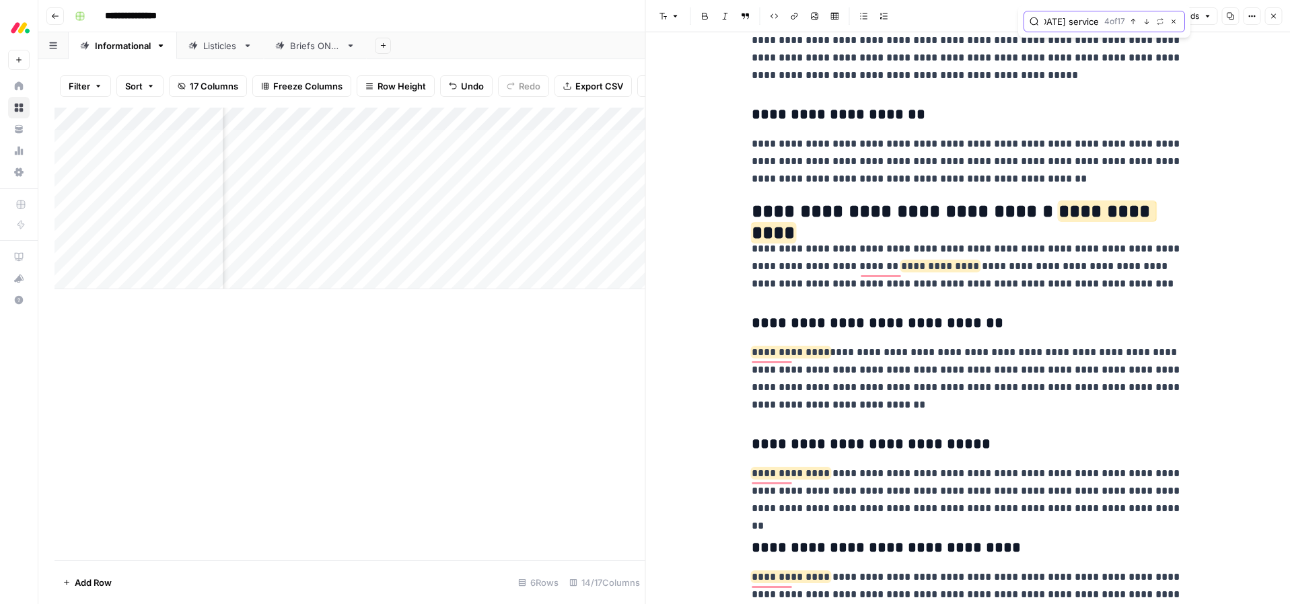
click at [1173, 22] on icon "button" at bounding box center [1174, 22] width 4 height 4
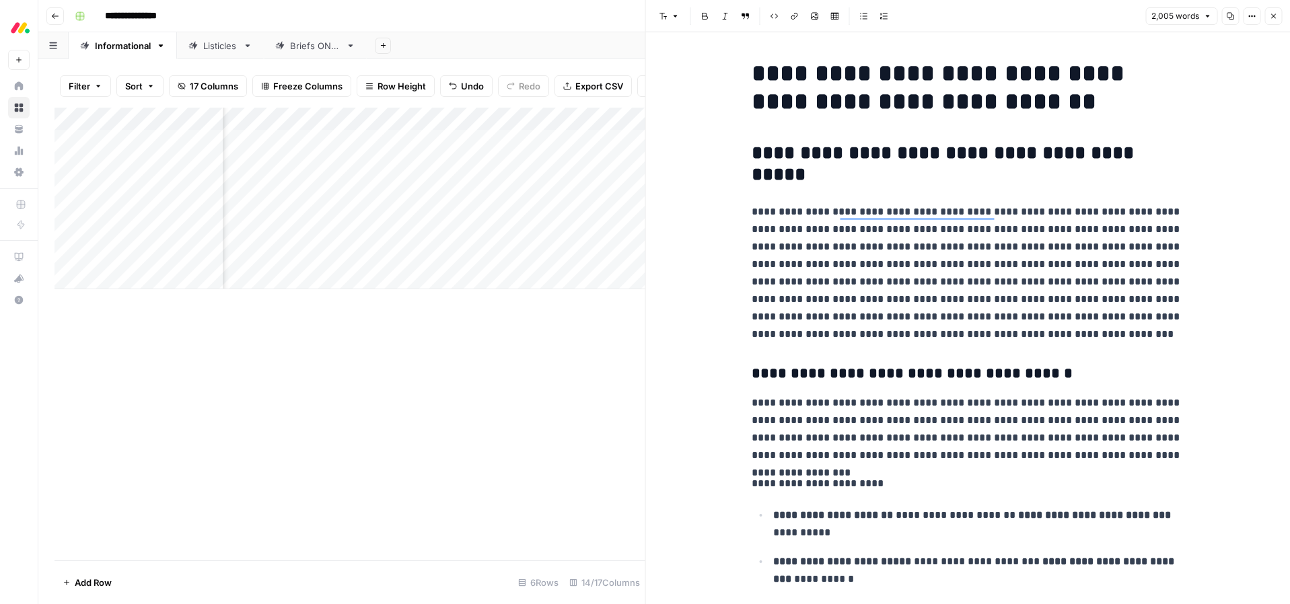
click at [1004, 97] on h1 "**********" at bounding box center [967, 87] width 431 height 57
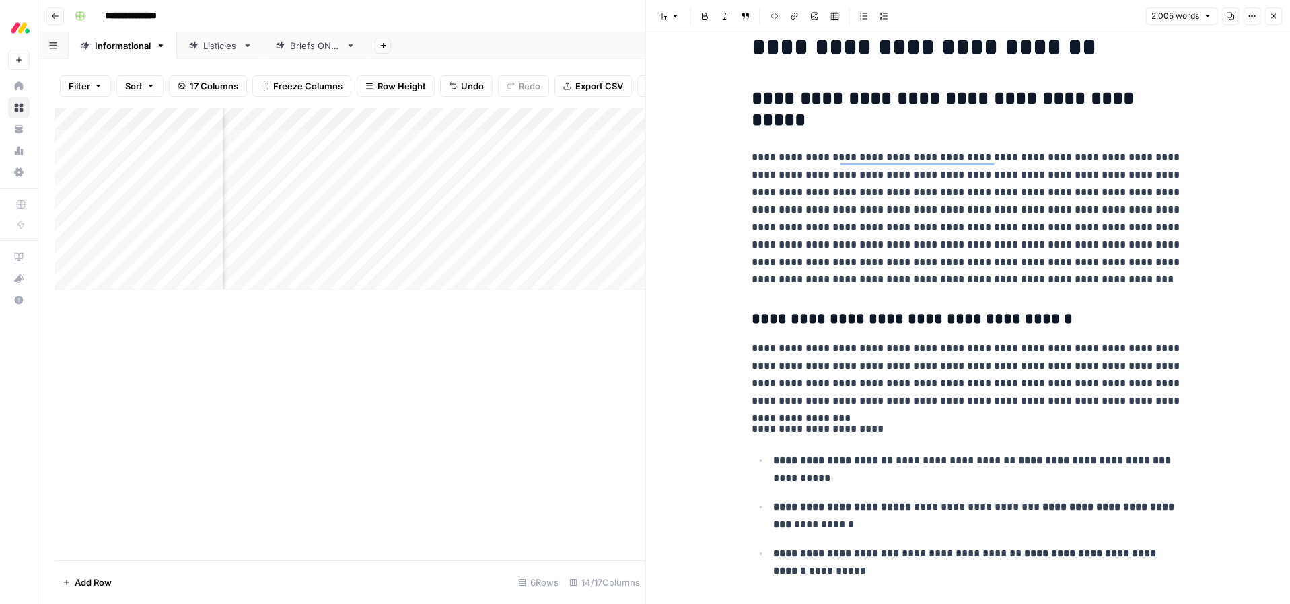
click at [1273, 21] on button "Close" at bounding box center [1274, 16] width 18 height 18
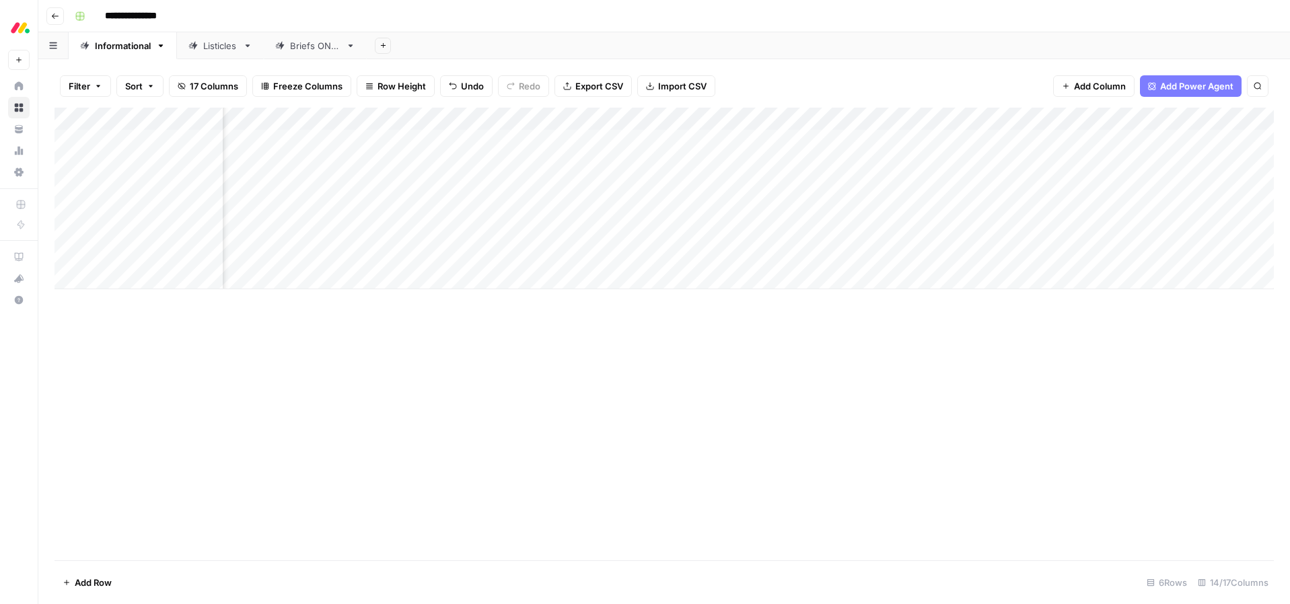
click at [815, 326] on div "Add Column" at bounding box center [665, 334] width 1220 height 453
click at [934, 252] on div "Add Column" at bounding box center [665, 199] width 1220 height 182
click at [967, 256] on div "Add Column" at bounding box center [665, 199] width 1220 height 182
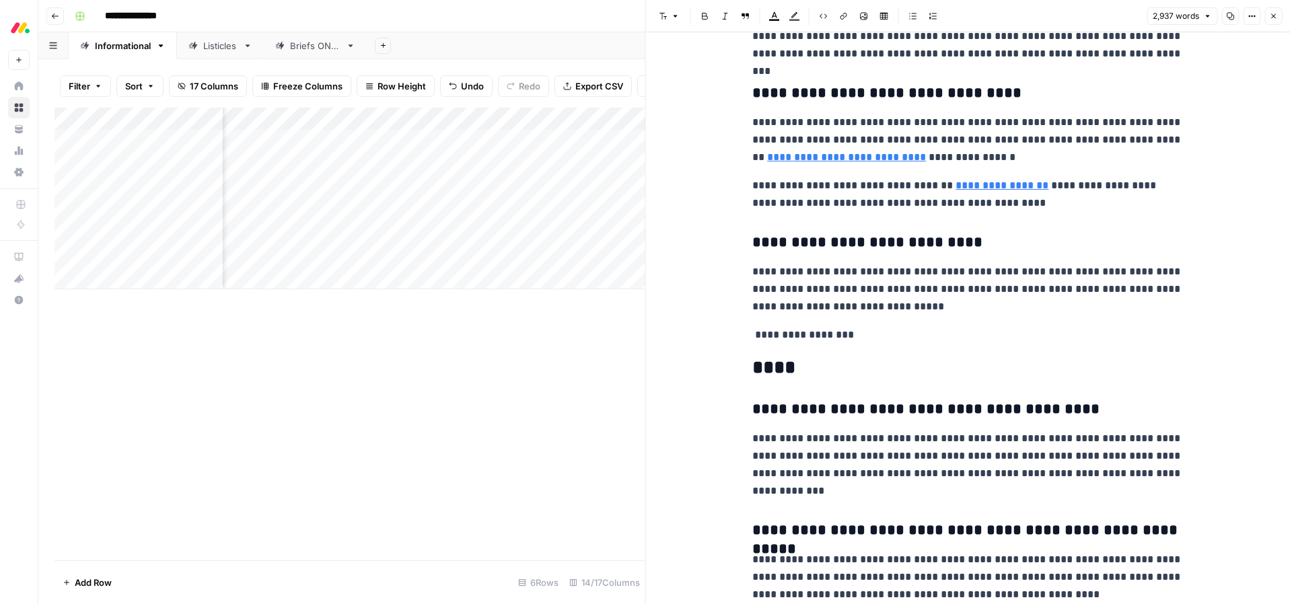
scroll to position [7451, 0]
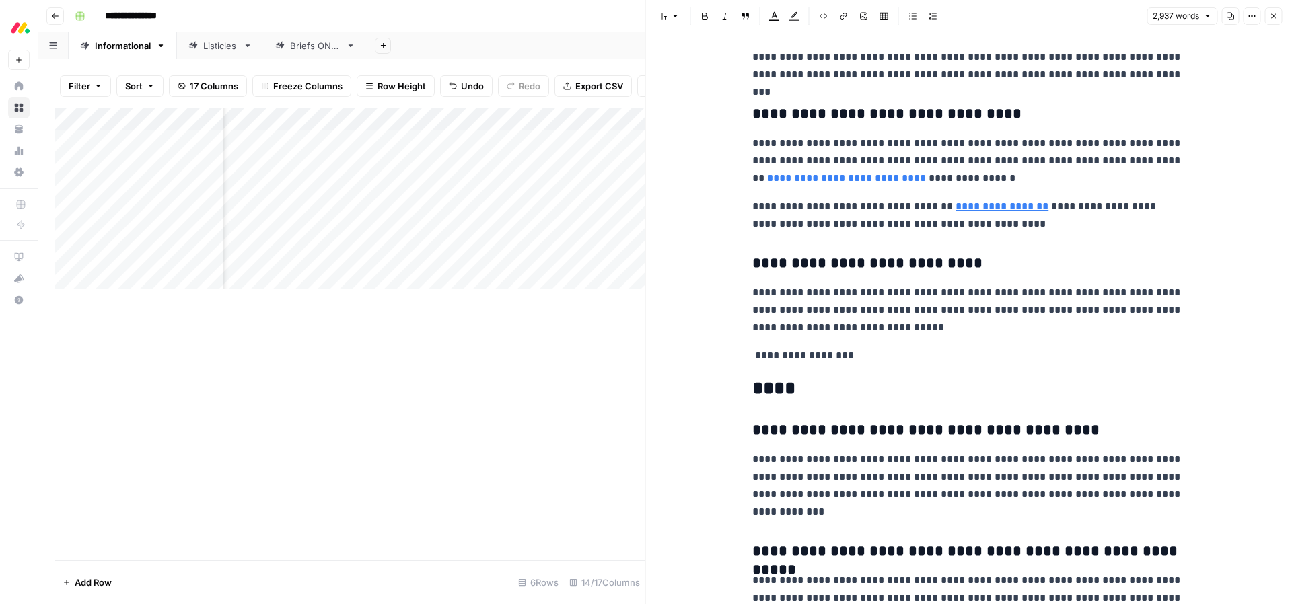
drag, startPoint x: 1274, startPoint y: 13, endPoint x: 1240, endPoint y: 64, distance: 60.7
click at [1274, 13] on icon "button" at bounding box center [1274, 16] width 8 height 8
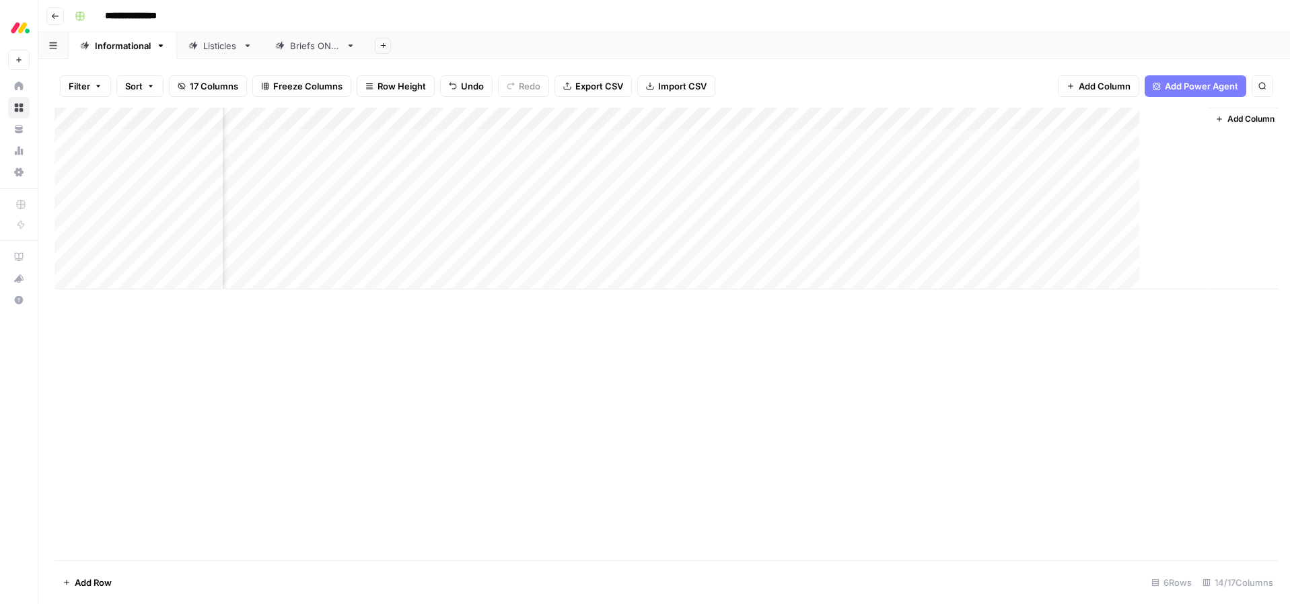
scroll to position [0, 617]
click at [1058, 355] on div "Add Column" at bounding box center [665, 334] width 1220 height 453
drag, startPoint x: 1097, startPoint y: 120, endPoint x: 1143, endPoint y: 120, distance: 46.4
click at [1143, 120] on div "Add Column" at bounding box center [665, 199] width 1220 height 182
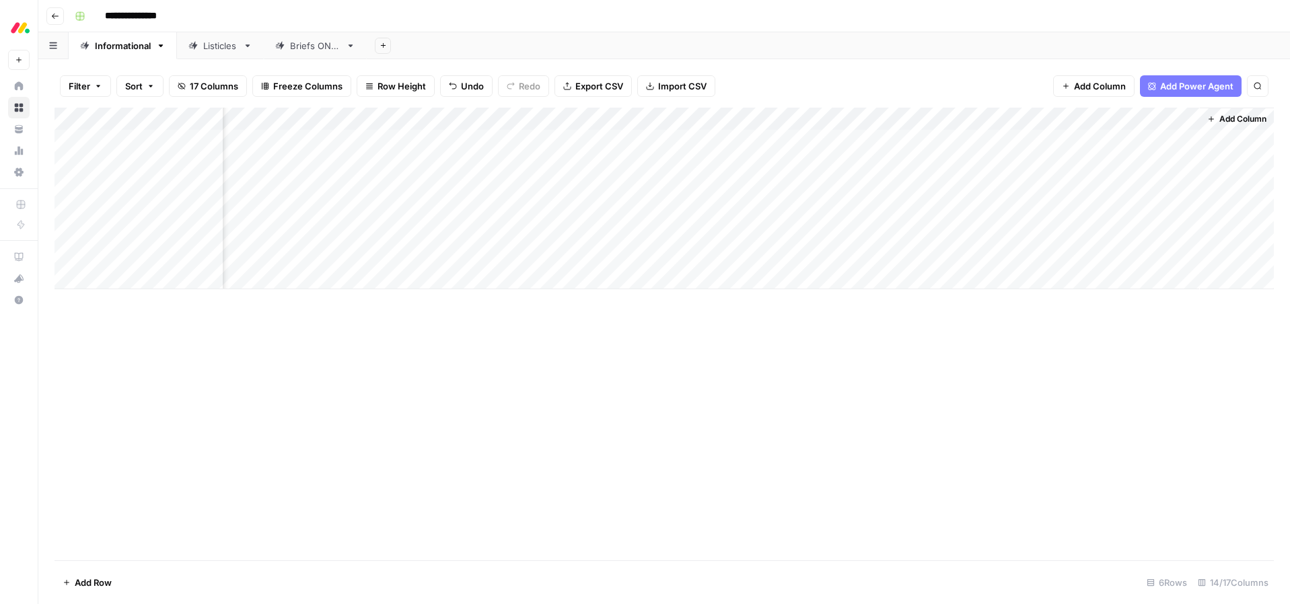
click at [53, 16] on icon "button" at bounding box center [55, 16] width 8 height 8
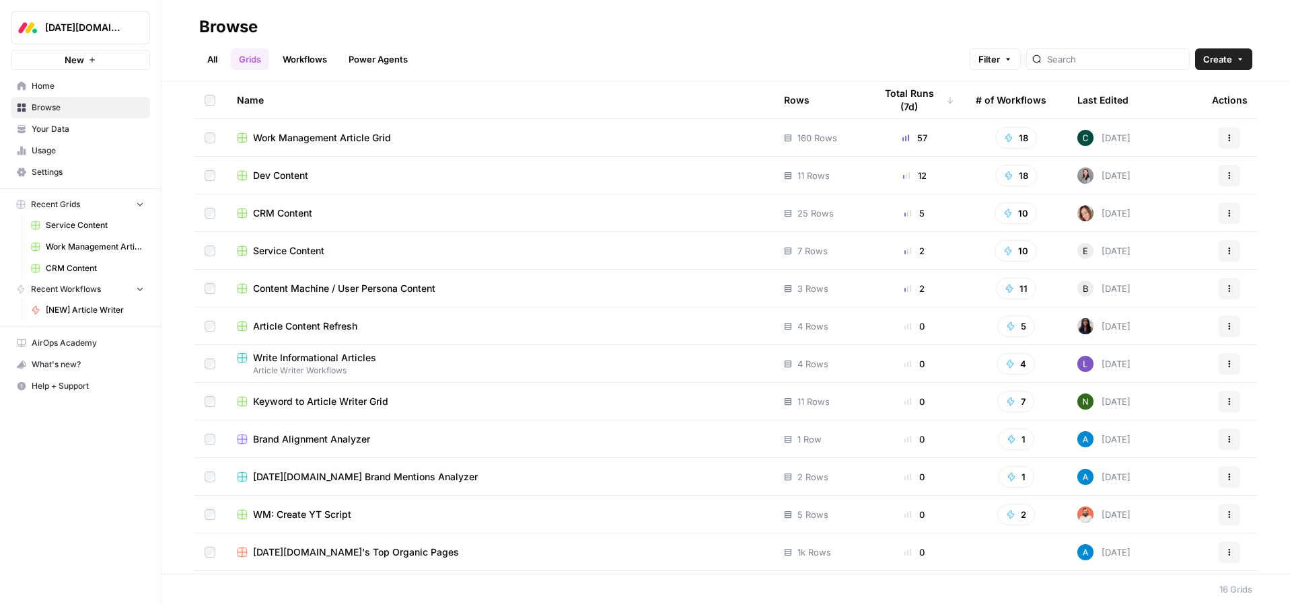
click at [287, 217] on span "CRM Content" at bounding box center [282, 213] width 59 height 13
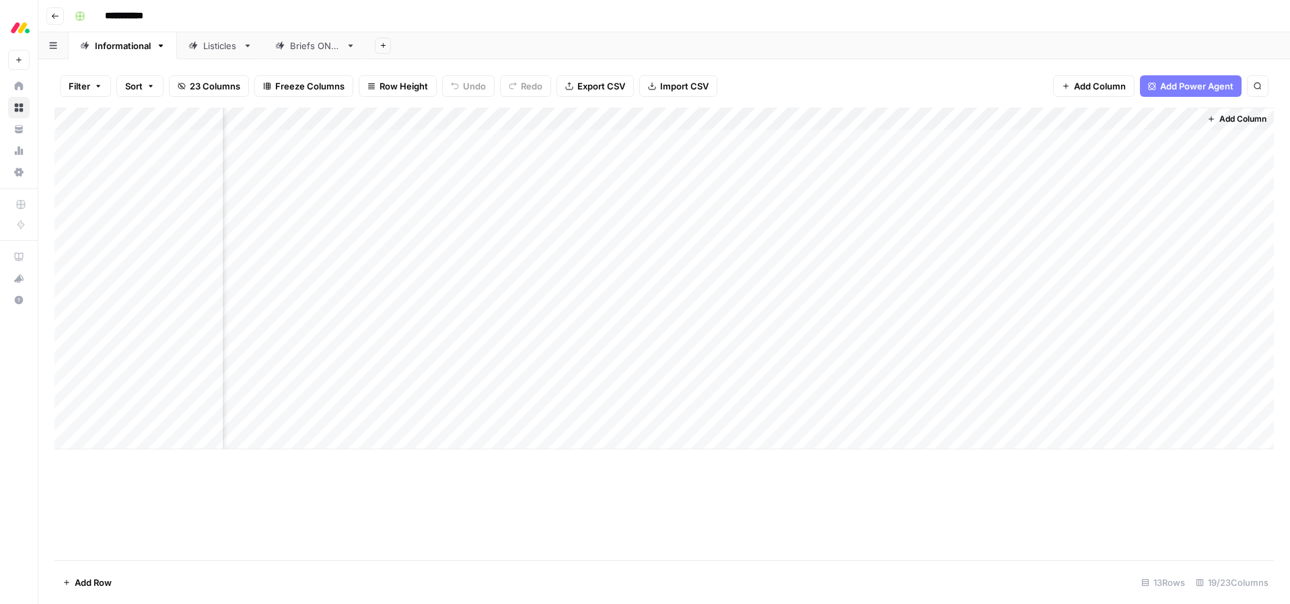
scroll to position [0, 1266]
click at [841, 508] on div "Add Column" at bounding box center [665, 334] width 1220 height 453
click at [821, 394] on div "Add Column" at bounding box center [665, 279] width 1220 height 342
click at [860, 485] on div "Add Column" at bounding box center [665, 334] width 1220 height 453
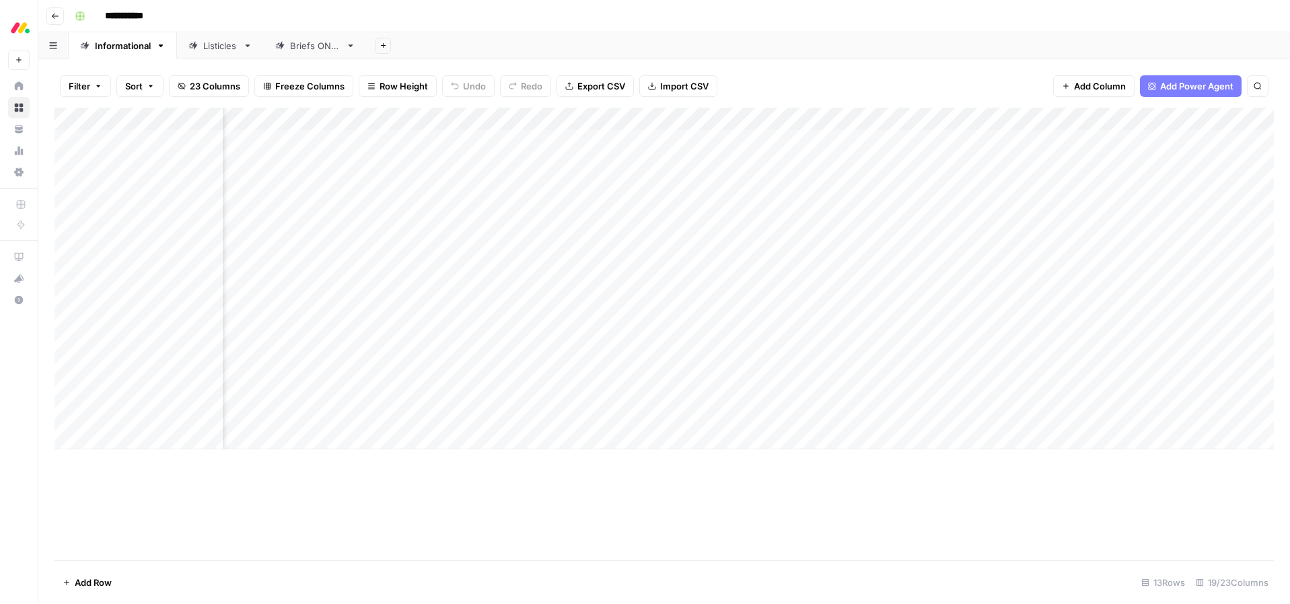
scroll to position [0, 544]
click at [51, 19] on icon "button" at bounding box center [55, 16] width 8 height 8
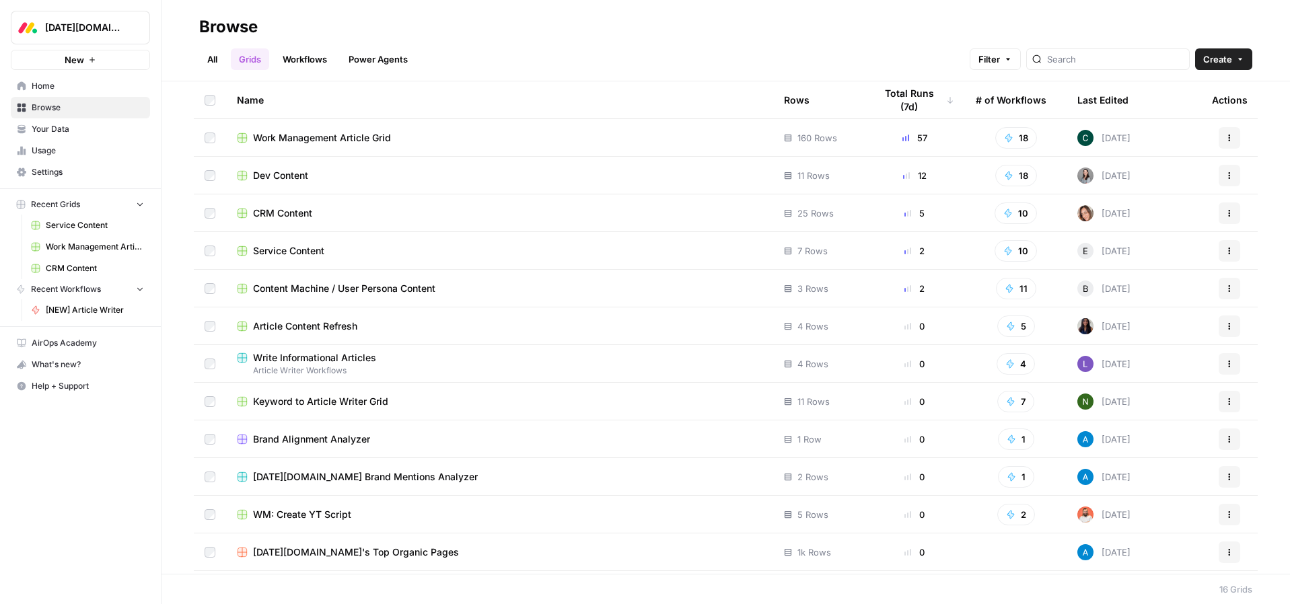
click at [287, 256] on span "Service Content" at bounding box center [288, 250] width 71 height 13
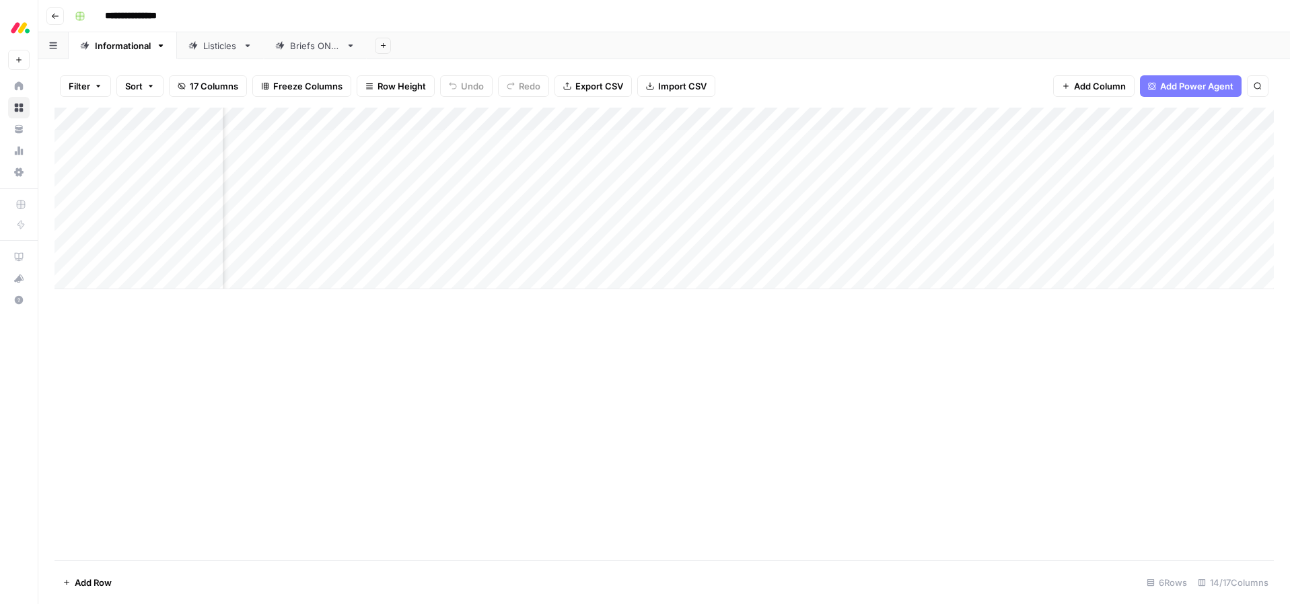
scroll to position [0, 515]
drag, startPoint x: 977, startPoint y: 118, endPoint x: 1031, endPoint y: 116, distance: 54.6
click at [1034, 116] on div "Add Column" at bounding box center [665, 199] width 1220 height 182
